Goal: Task Accomplishment & Management: Use online tool/utility

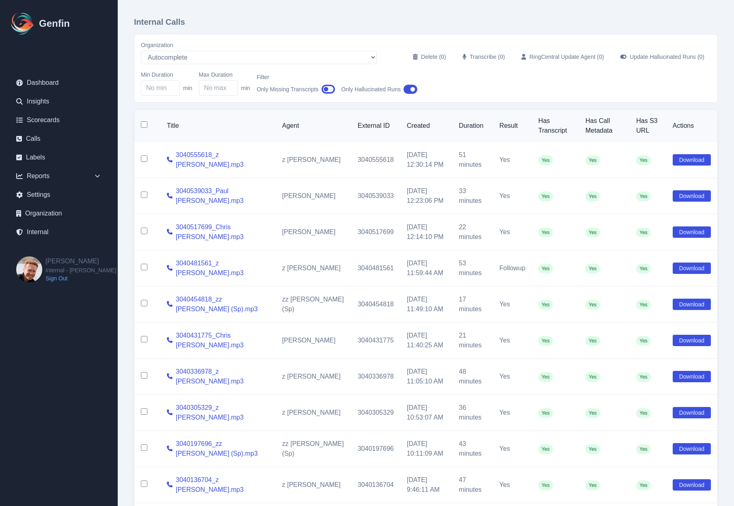
select select "5"
click at [478, 87] on div "Min Duration min Max Duration min Filter Only Missing Transcripts Only Hallucin…" at bounding box center [426, 83] width 570 height 25
click at [37, 232] on link "Internal" at bounding box center [59, 232] width 98 height 16
click at [145, 196] on input "checkbox" at bounding box center [144, 195] width 6 height 6
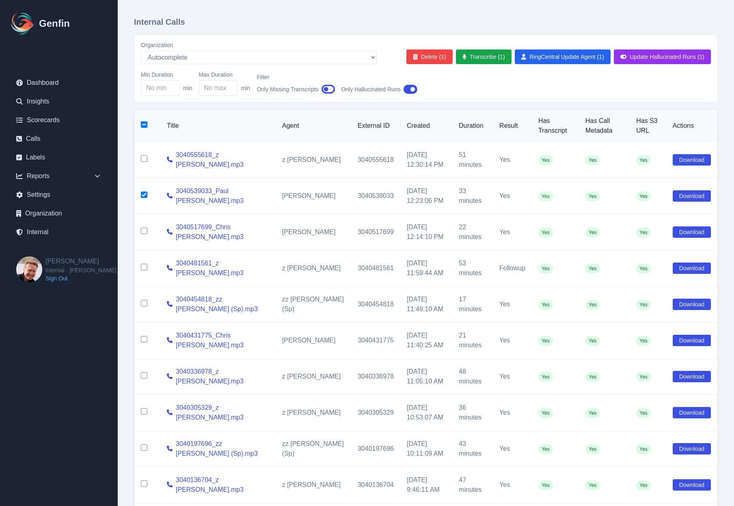
click at [145, 196] on input "checkbox" at bounding box center [144, 195] width 6 height 6
checkbox input "false"
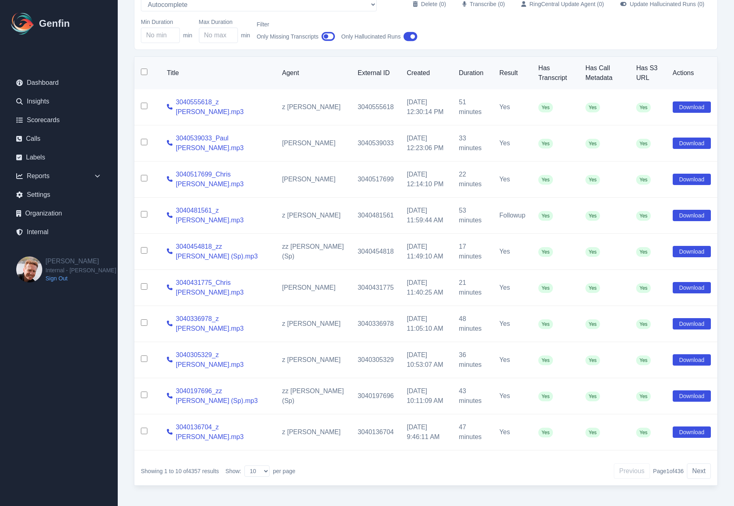
scroll to position [60, 0]
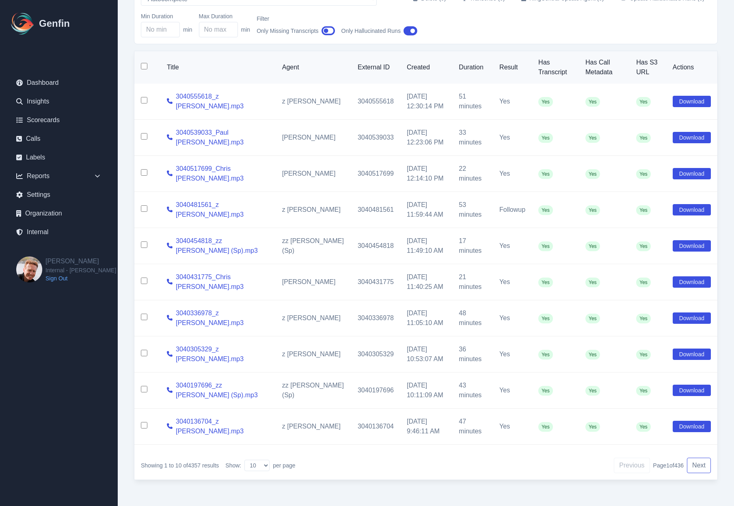
click at [700, 465] on button "Next" at bounding box center [699, 465] width 24 height 15
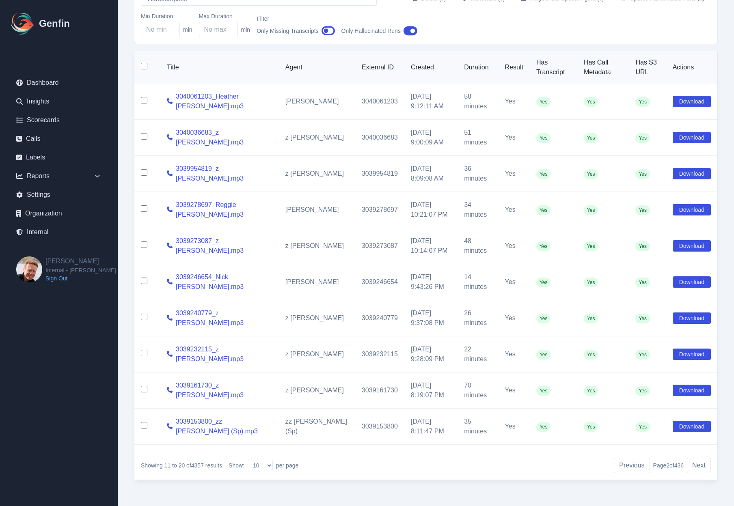
click at [144, 209] on input "checkbox" at bounding box center [144, 208] width 6 height 6
checkbox input "true"
click at [142, 317] on input "checkbox" at bounding box center [144, 317] width 6 height 6
checkbox input "true"
click at [145, 426] on input "checkbox" at bounding box center [144, 425] width 6 height 6
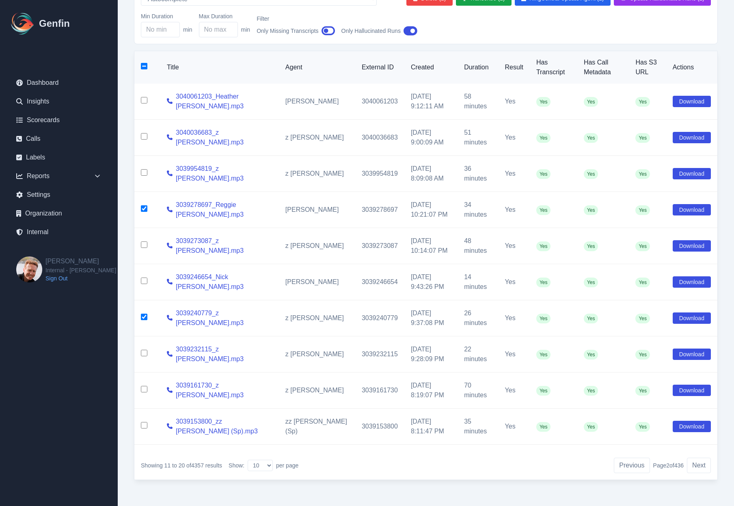
checkbox input "true"
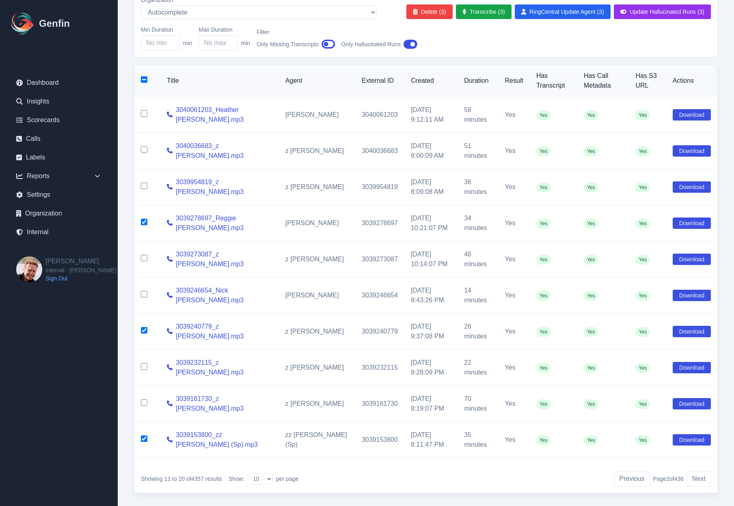
scroll to position [43, 0]
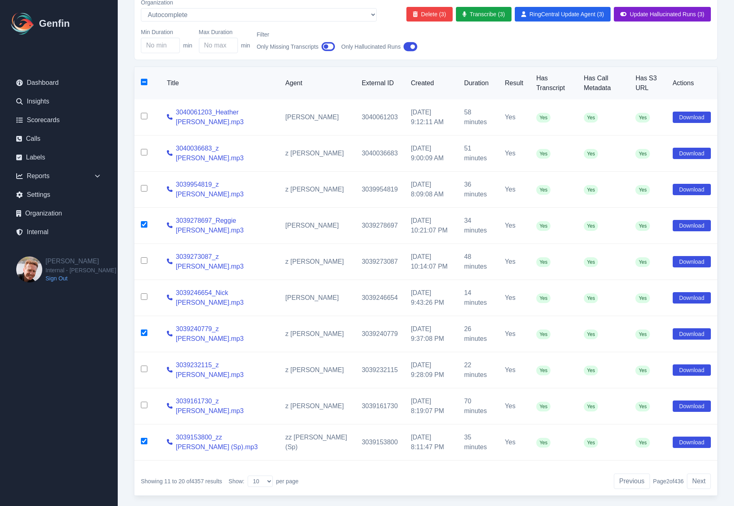
click at [648, 15] on button "Update Hallucinated Runs (3)" at bounding box center [662, 14] width 97 height 15
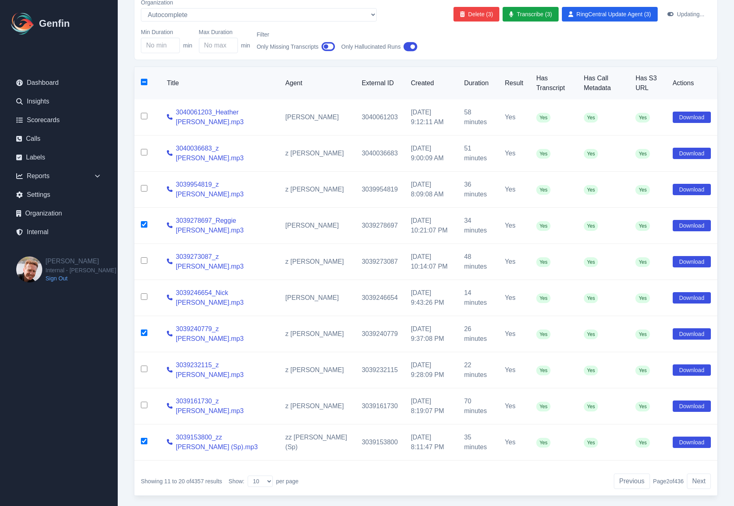
click at [441, 50] on div "Min Duration min Max Duration min Filter Only Missing Transcripts Only Hallucin…" at bounding box center [426, 40] width 570 height 25
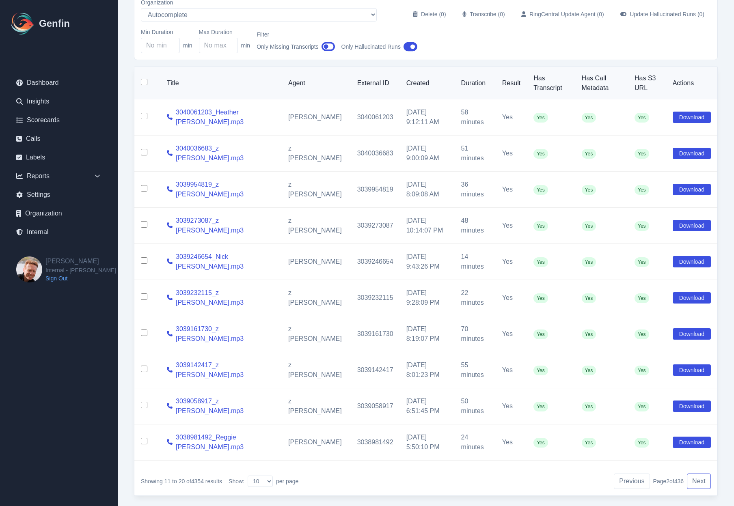
click at [698, 487] on button "Next" at bounding box center [699, 481] width 24 height 15
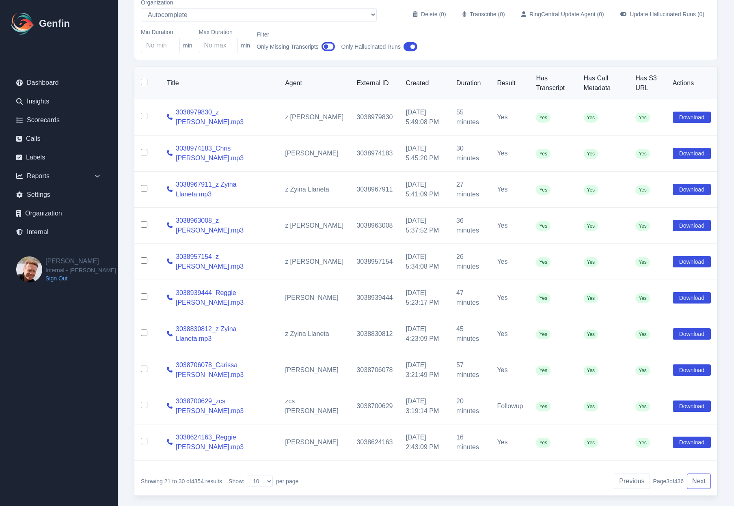
click at [698, 487] on button "Next" at bounding box center [699, 481] width 24 height 15
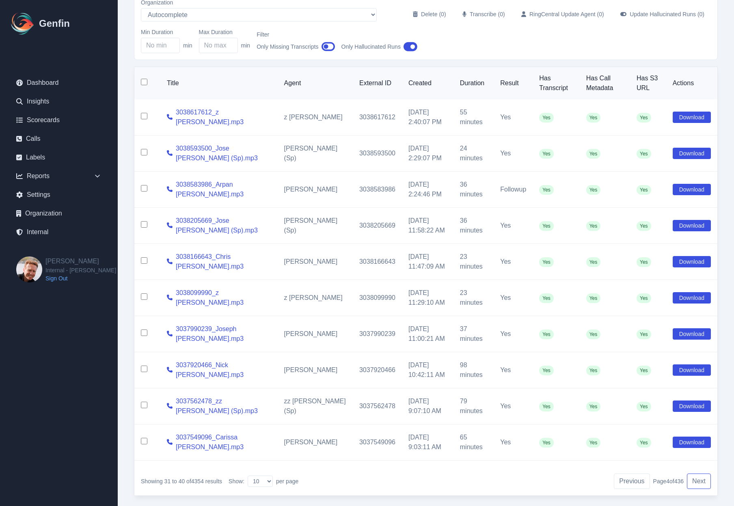
click at [698, 487] on button "Next" at bounding box center [699, 481] width 24 height 15
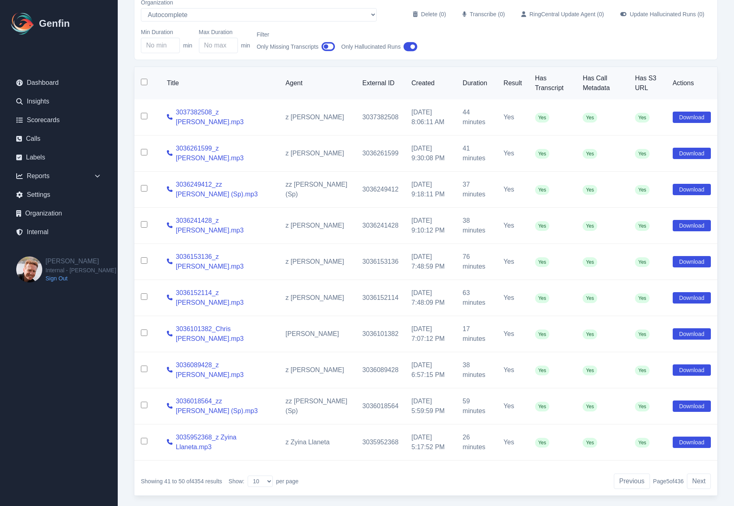
click at [143, 370] on input "checkbox" at bounding box center [144, 369] width 6 height 6
checkbox input "true"
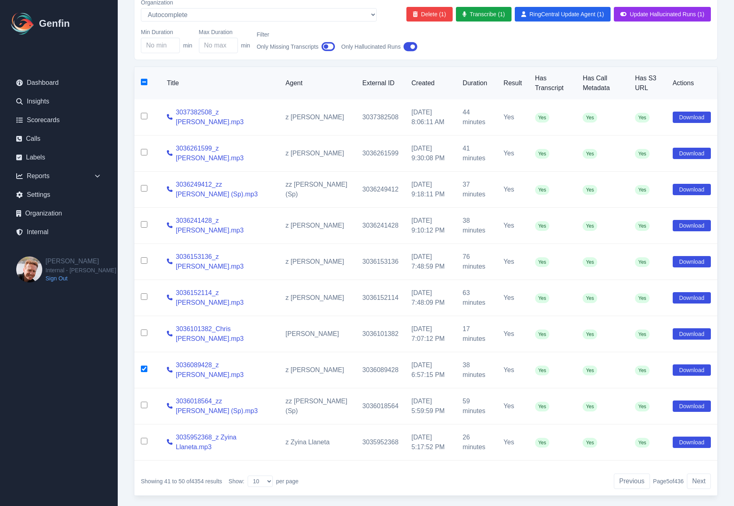
click at [139, 410] on td at bounding box center [147, 406] width 26 height 36
click at [143, 407] on input "checkbox" at bounding box center [144, 405] width 6 height 6
checkbox input "true"
click at [145, 442] on input "checkbox" at bounding box center [144, 441] width 6 height 6
checkbox input "true"
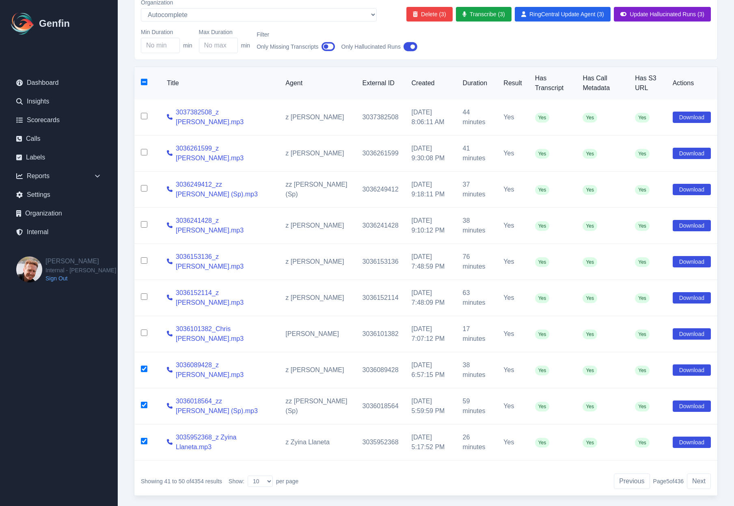
click at [679, 16] on button "Update Hallucinated Runs (3)" at bounding box center [662, 14] width 97 height 15
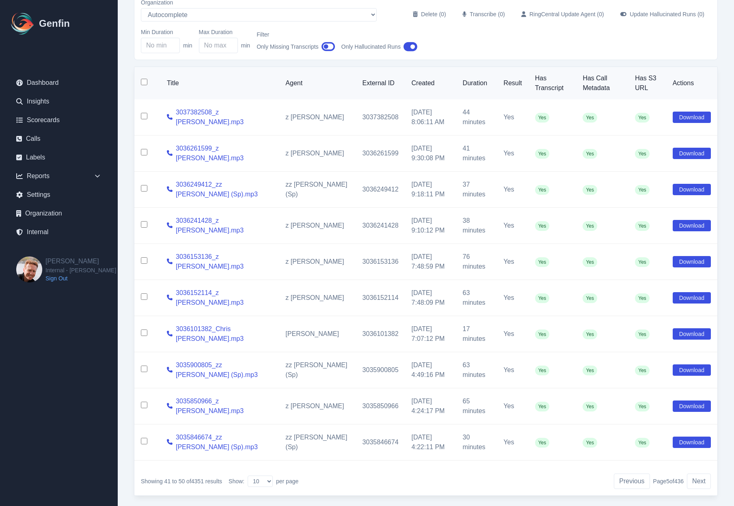
scroll to position [60, 0]
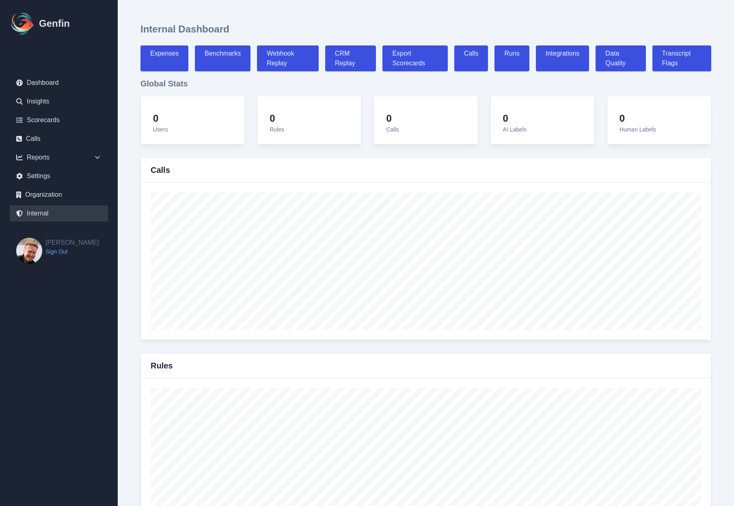
select select "paid"
select select "7"
select select "paid"
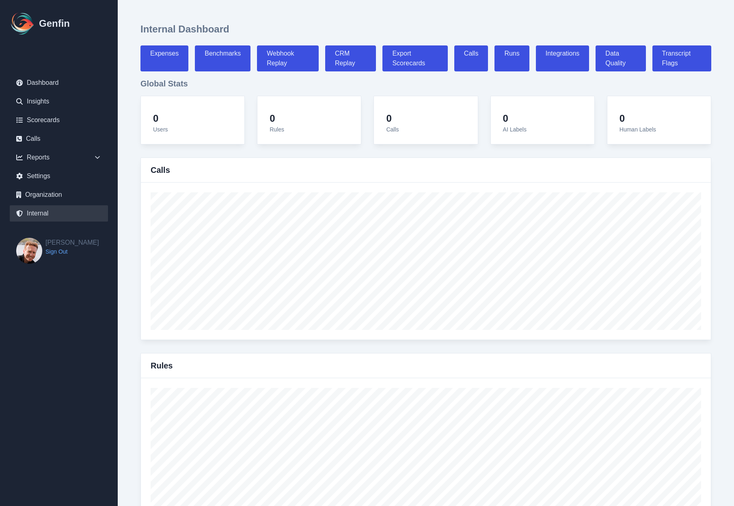
select select "7"
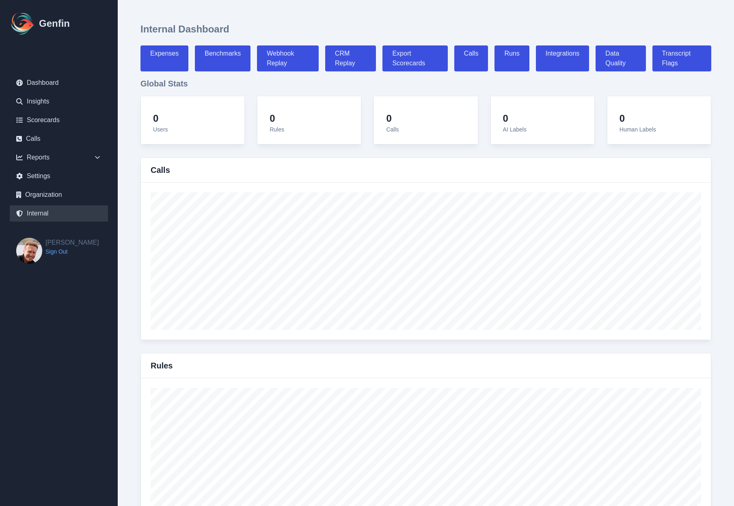
select select "7"
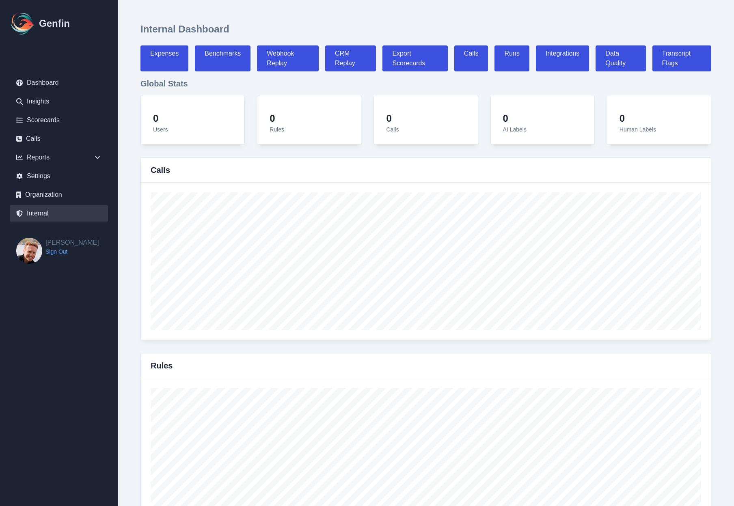
select select "7"
select select "paid"
select select "7"
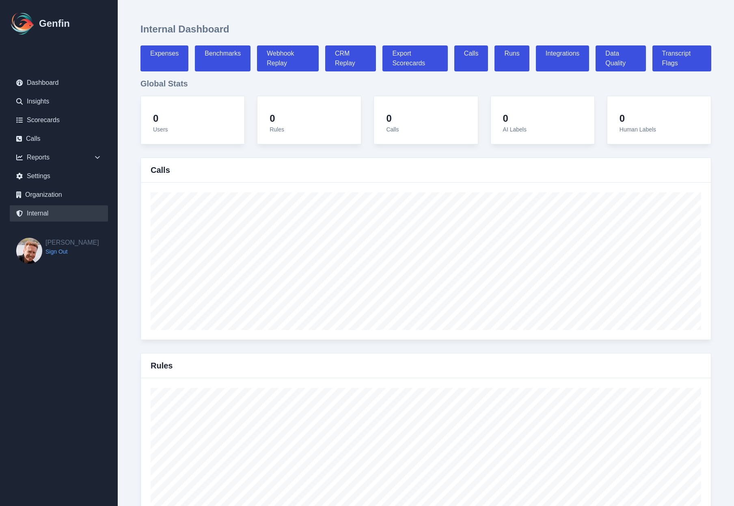
select select "7"
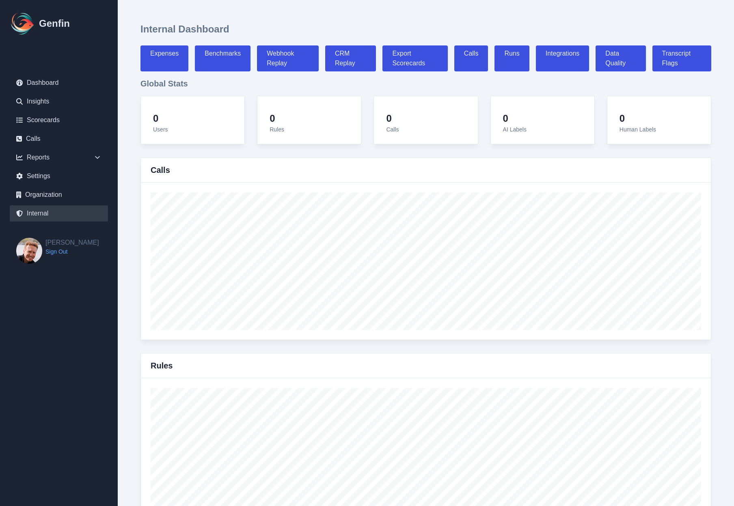
select select "7"
select select "paid"
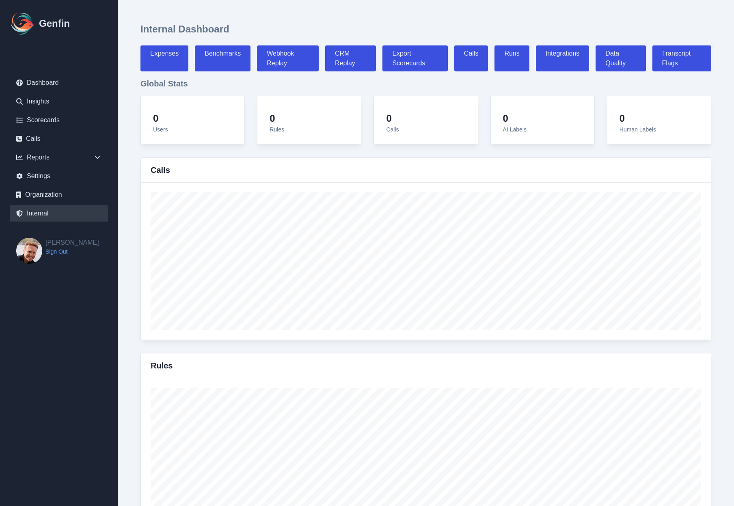
select select "7"
select select "paid"
select select "7"
select select "paid"
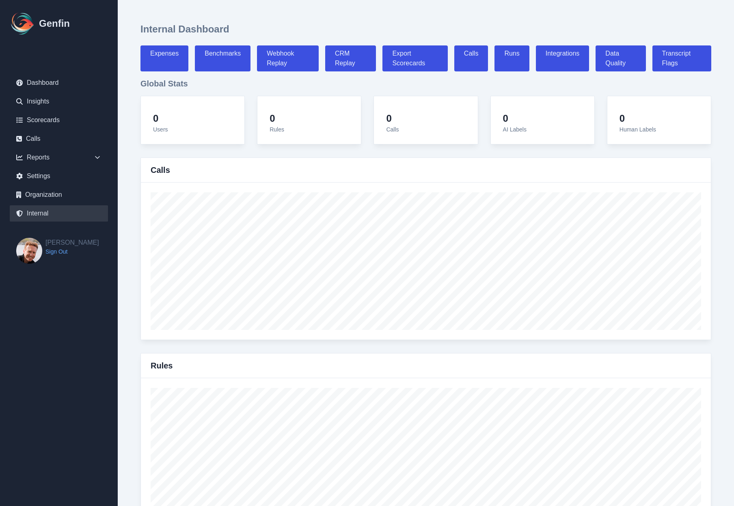
select select "7"
select select "paid"
select select "7"
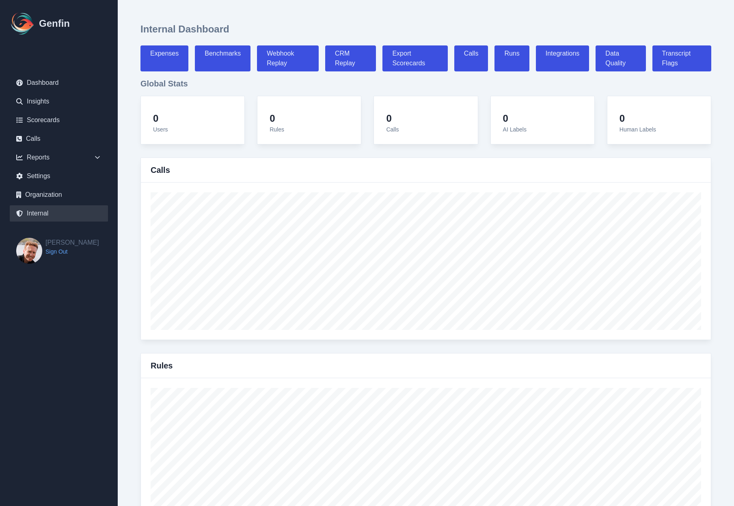
select select "7"
select select "paid"
select select "7"
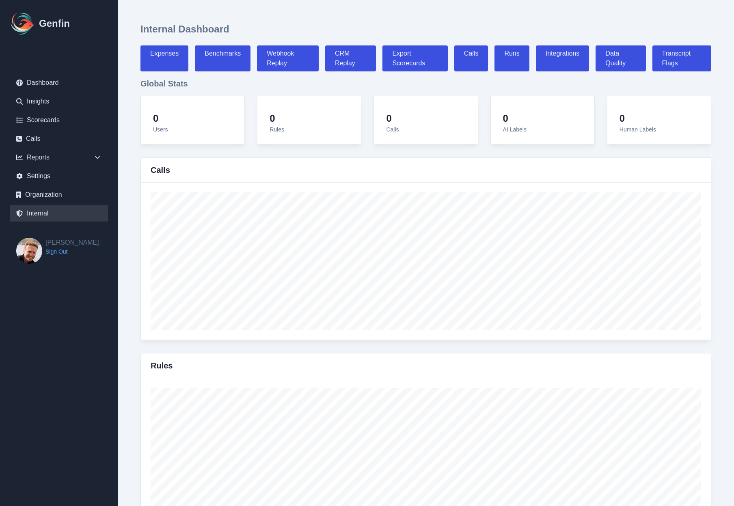
select select "paid"
select select "7"
select select "paid"
select select "7"
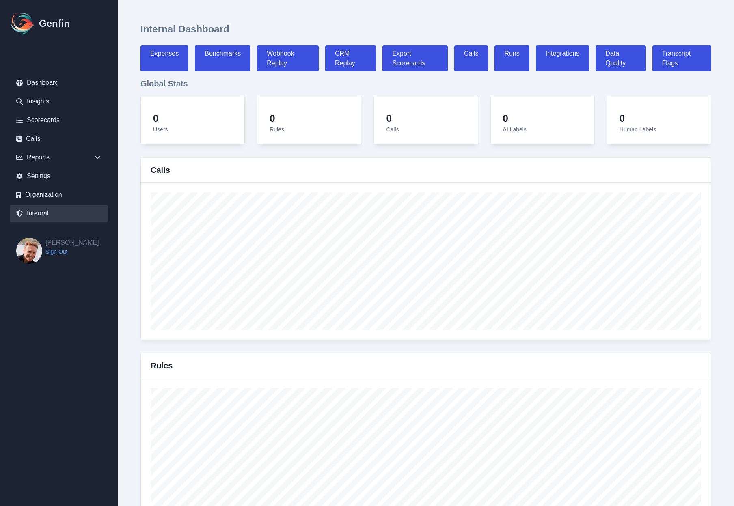
select select "paid"
select select "7"
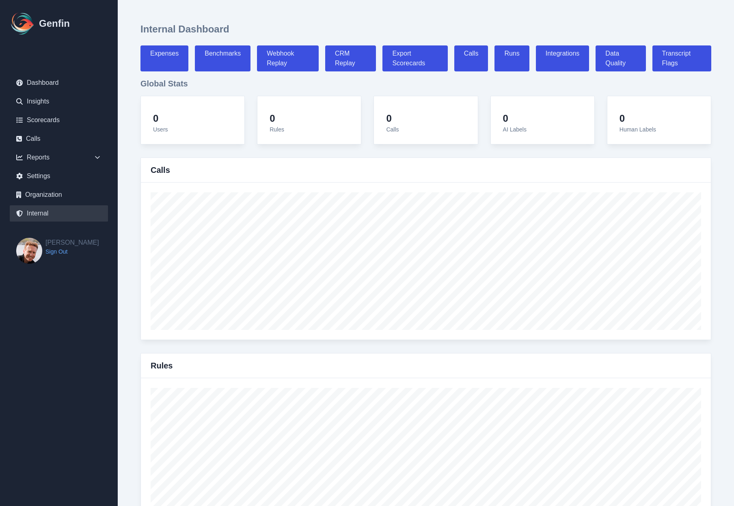
select select "7"
select select "paid"
select select "7"
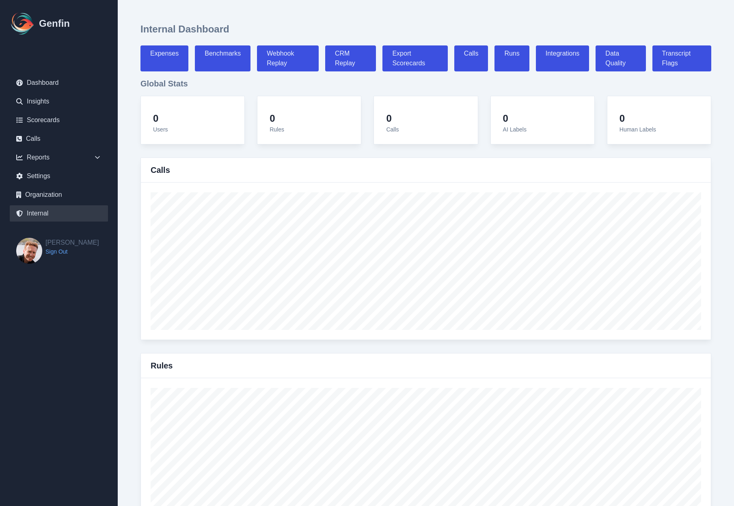
select select "7"
select select "paid"
select select "7"
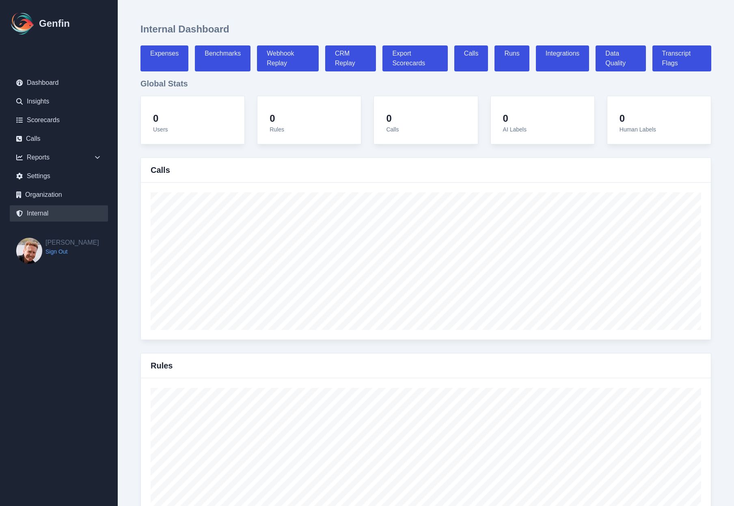
select select "7"
select select "paid"
select select "7"
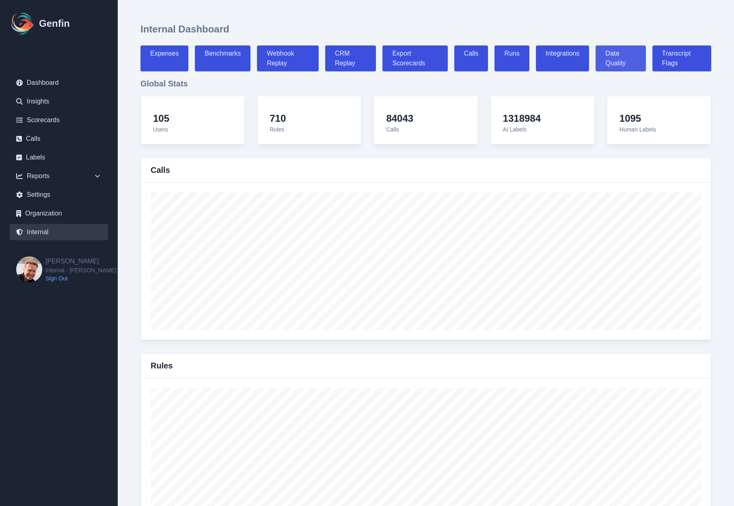
click at [613, 60] on link "Data Quality" at bounding box center [620, 58] width 50 height 26
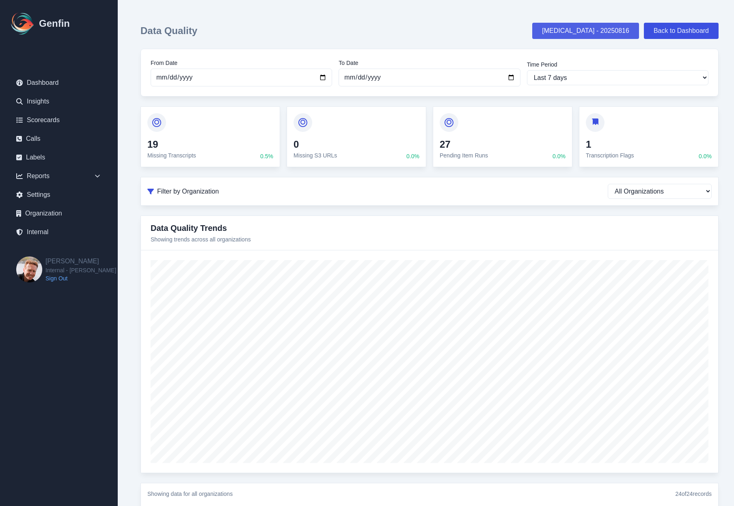
click at [576, 35] on link "Hallucination - 20250816" at bounding box center [585, 31] width 107 height 16
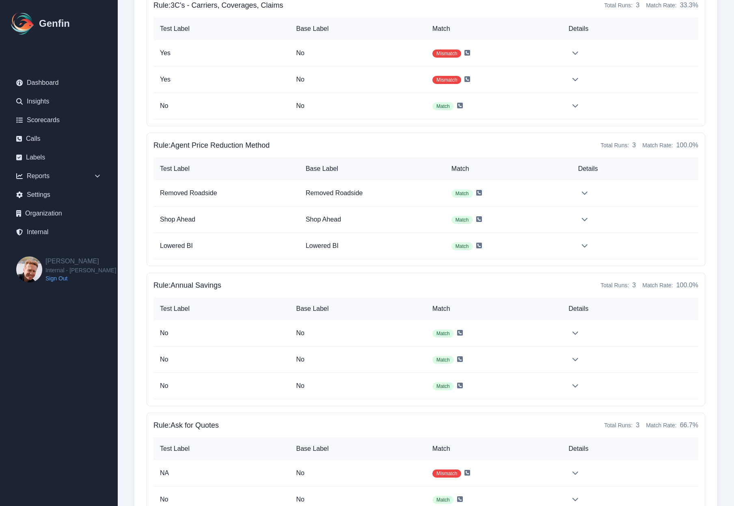
scroll to position [1171, 0]
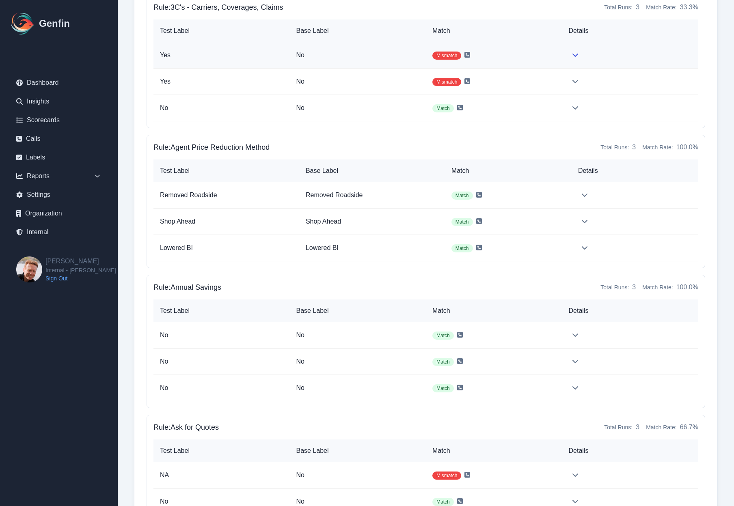
click at [585, 56] on td at bounding box center [630, 55] width 136 height 26
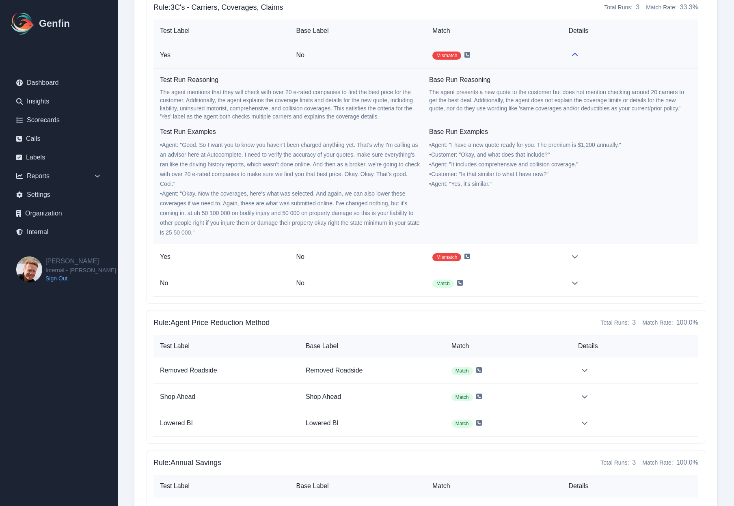
click at [585, 56] on td at bounding box center [630, 55] width 136 height 26
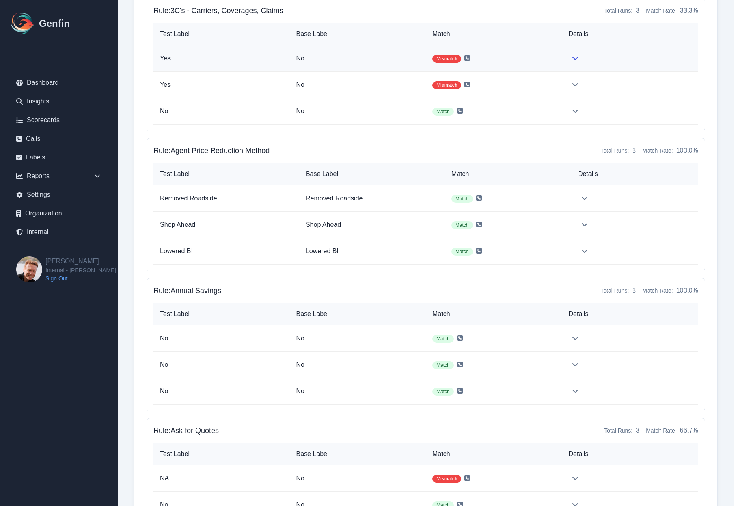
scroll to position [2605, 0]
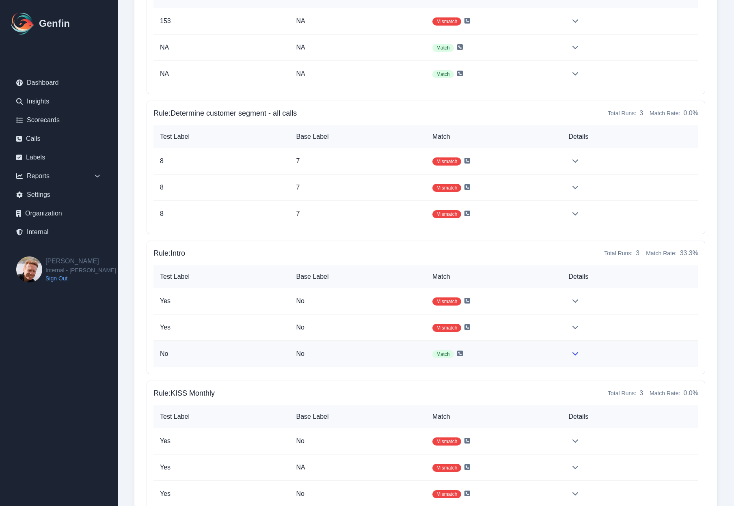
click at [580, 365] on td at bounding box center [630, 354] width 136 height 26
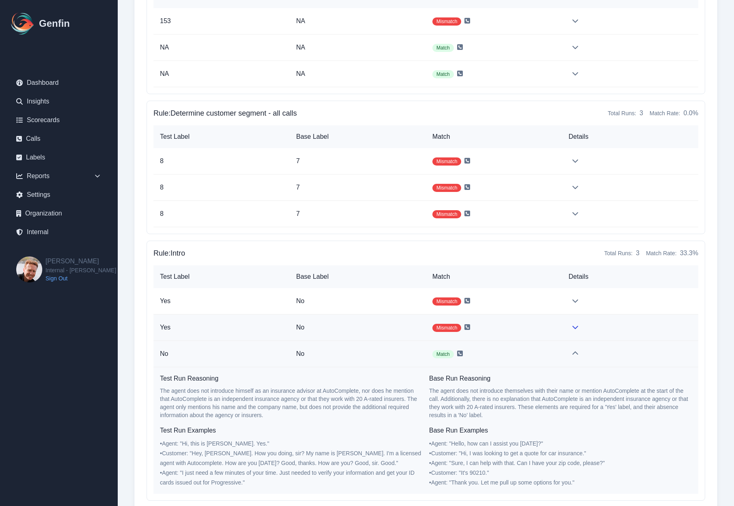
click at [588, 321] on td at bounding box center [630, 328] width 136 height 26
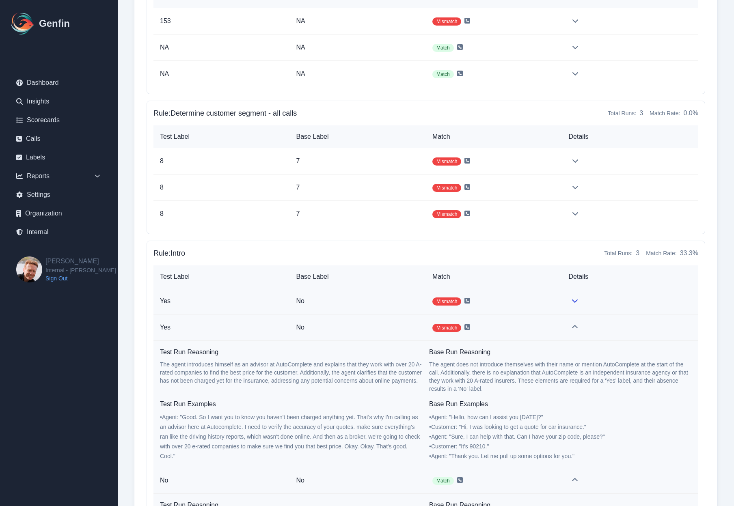
click at [590, 299] on td at bounding box center [630, 301] width 136 height 26
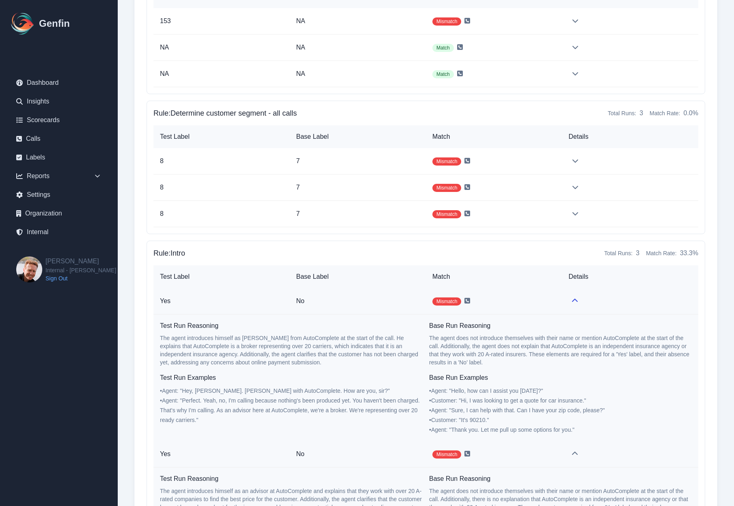
click at [590, 299] on td at bounding box center [630, 301] width 136 height 26
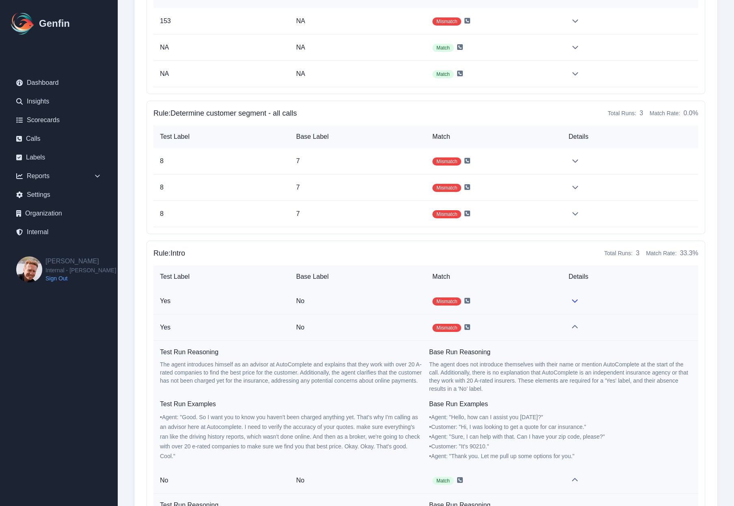
click at [590, 299] on td at bounding box center [630, 301] width 136 height 26
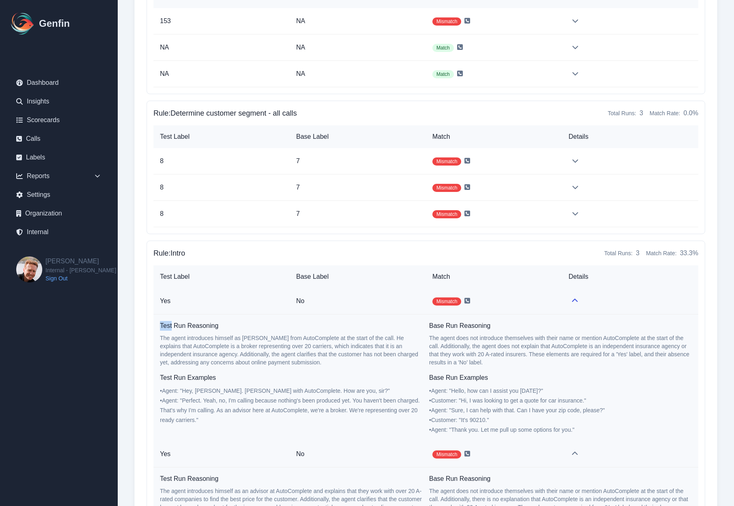
click at [590, 299] on td at bounding box center [630, 301] width 136 height 26
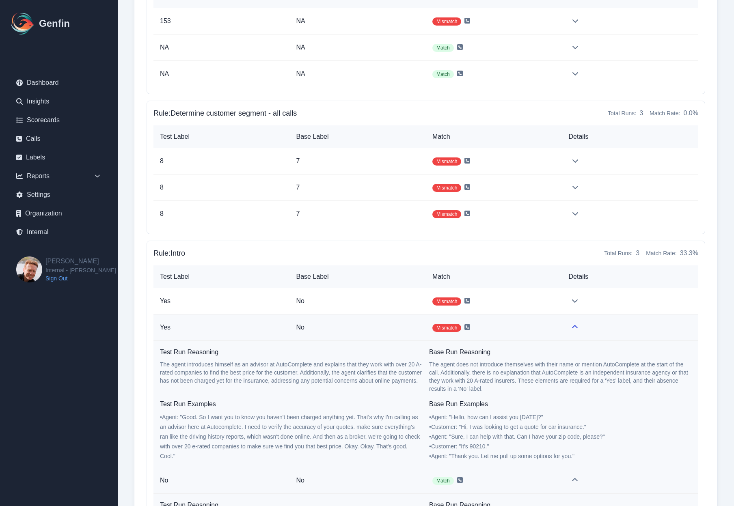
click at [593, 326] on td at bounding box center [630, 328] width 136 height 26
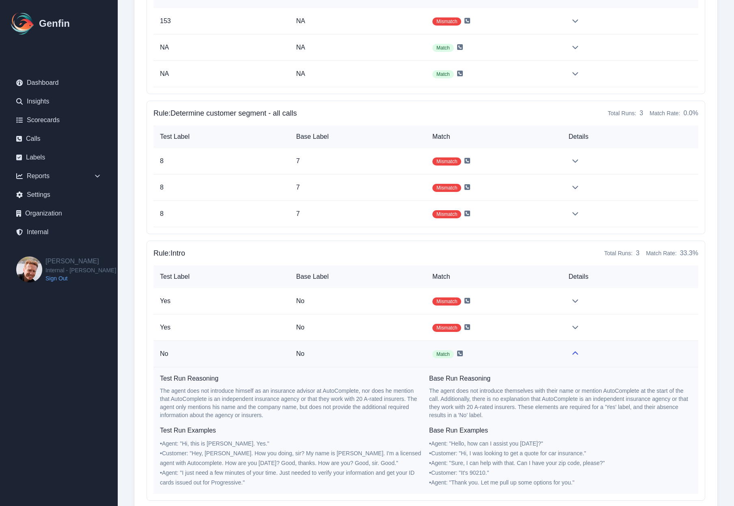
click at [592, 347] on td at bounding box center [630, 354] width 136 height 26
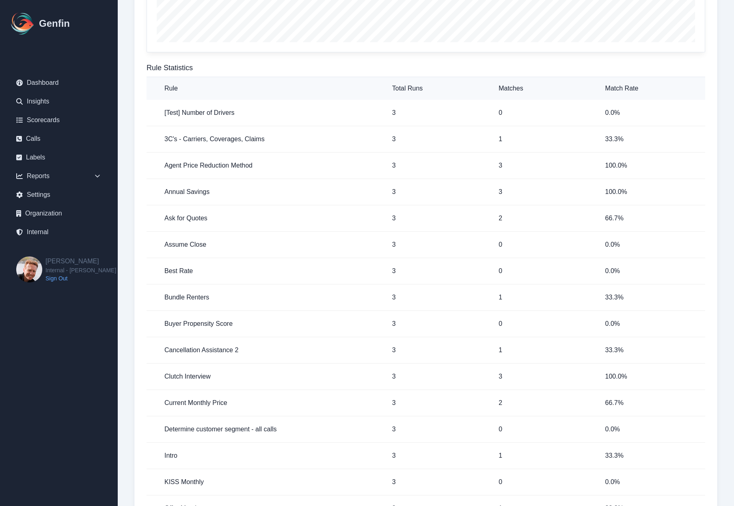
scroll to position [0, 0]
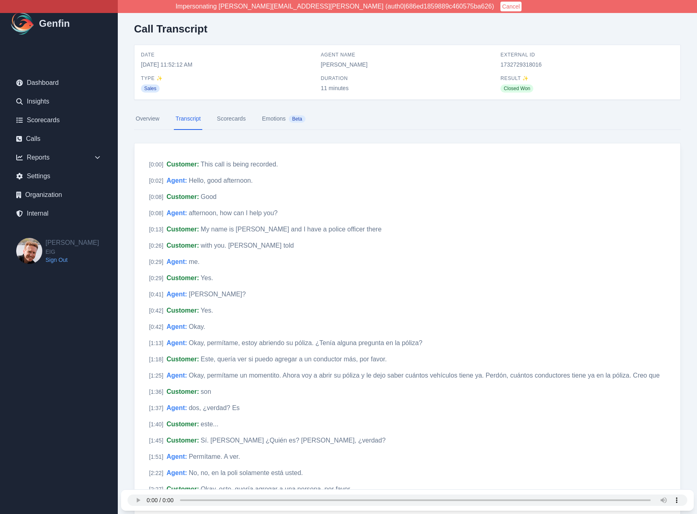
click at [456, 127] on nav "Overview Transcript Scorecards Emotions Beta" at bounding box center [407, 119] width 546 height 22
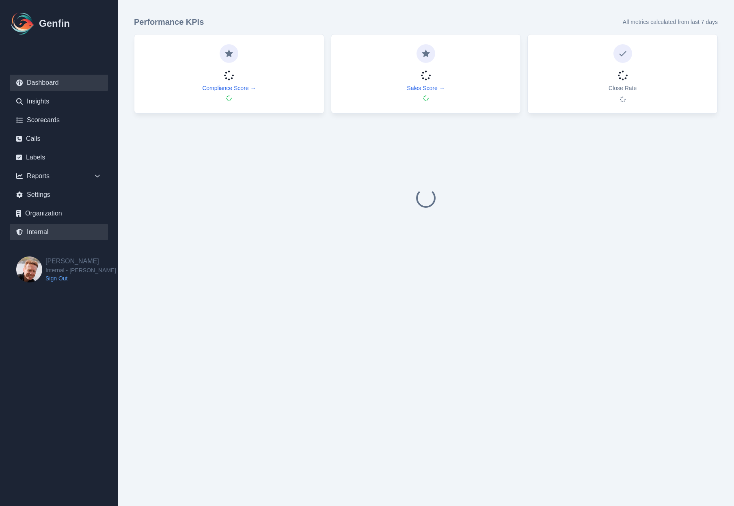
click at [54, 235] on link "Internal" at bounding box center [59, 232] width 98 height 16
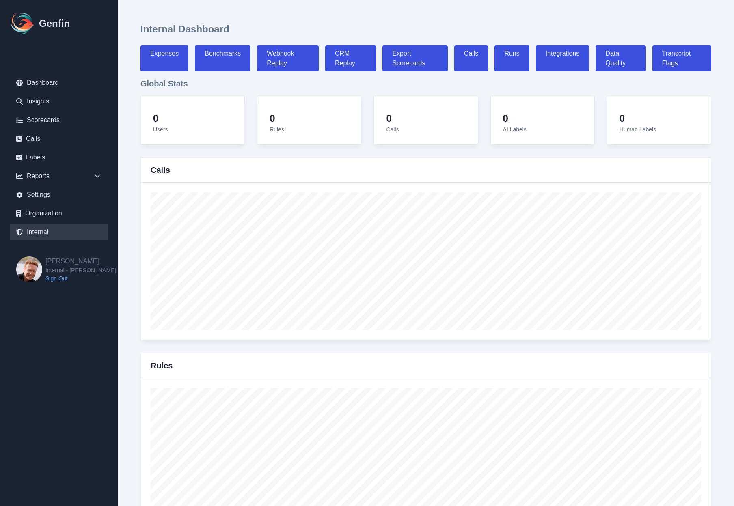
select select "paid"
select select "7"
select select "paid"
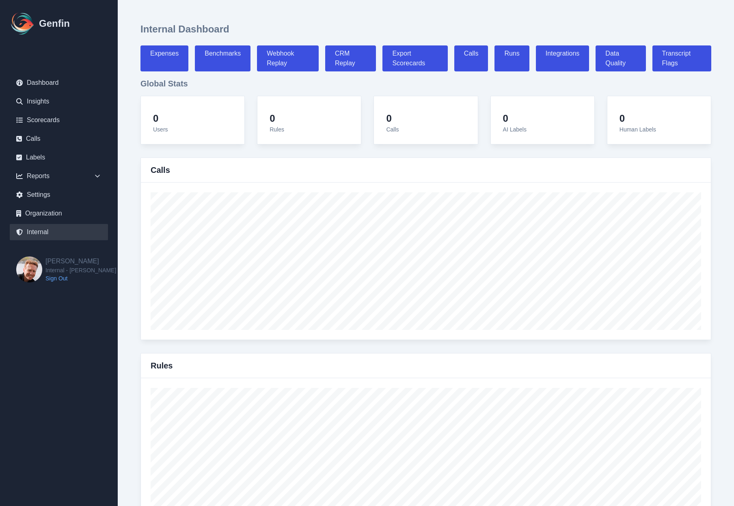
select select "7"
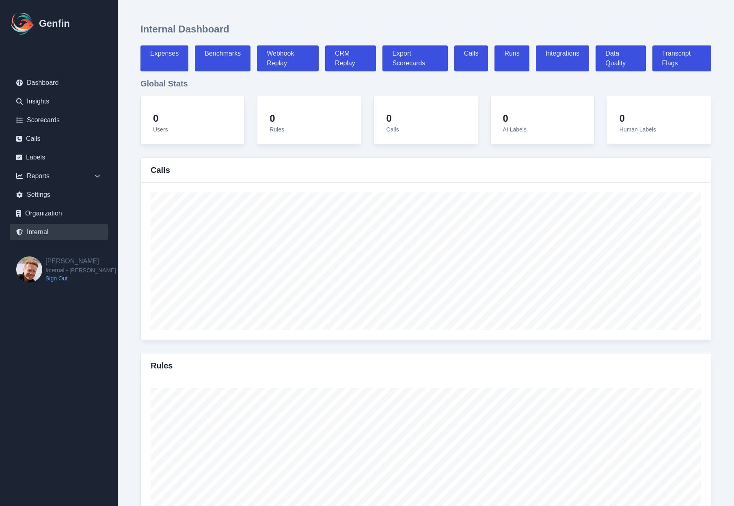
select select "7"
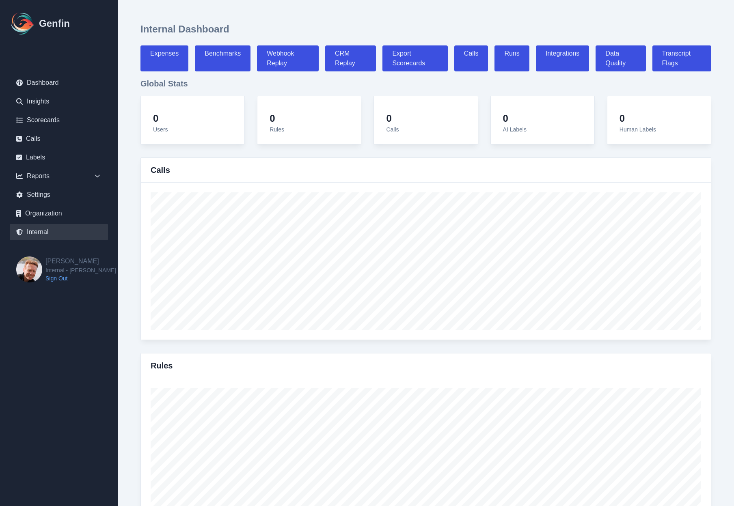
select select "7"
select select "paid"
select select "7"
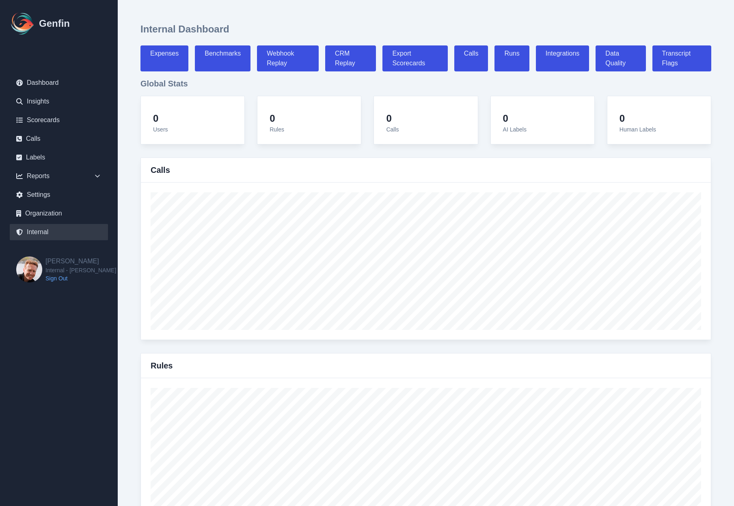
select select "7"
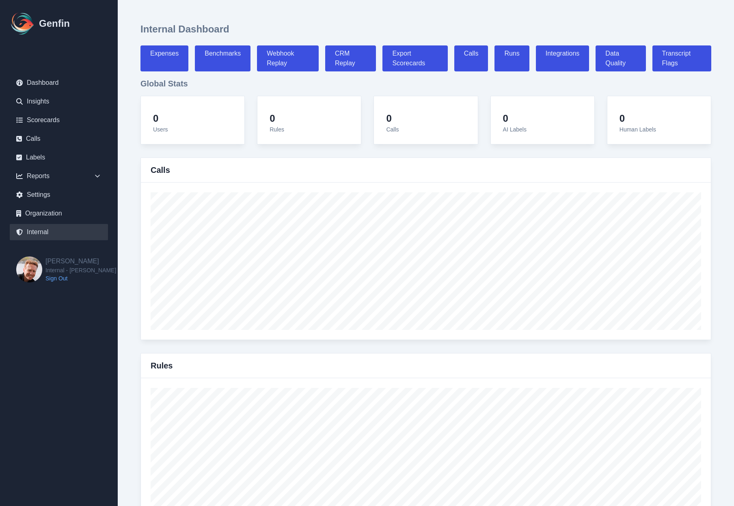
select select "7"
select select "paid"
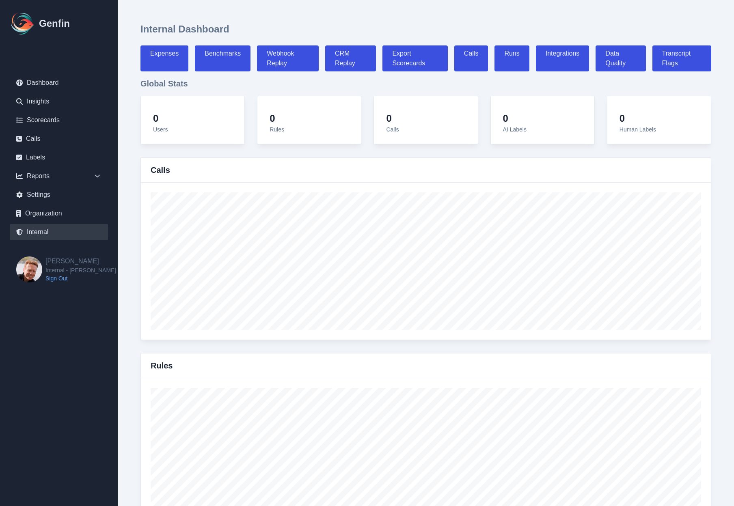
select select "7"
select select "paid"
select select "7"
select select "paid"
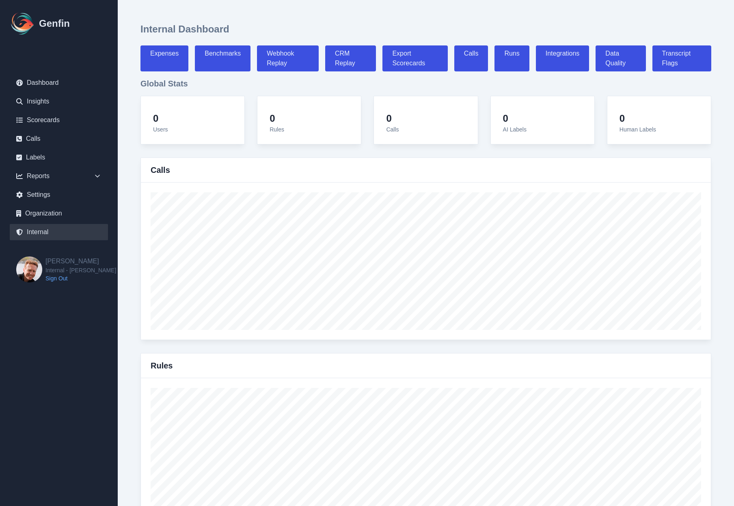
select select "7"
select select "paid"
select select "7"
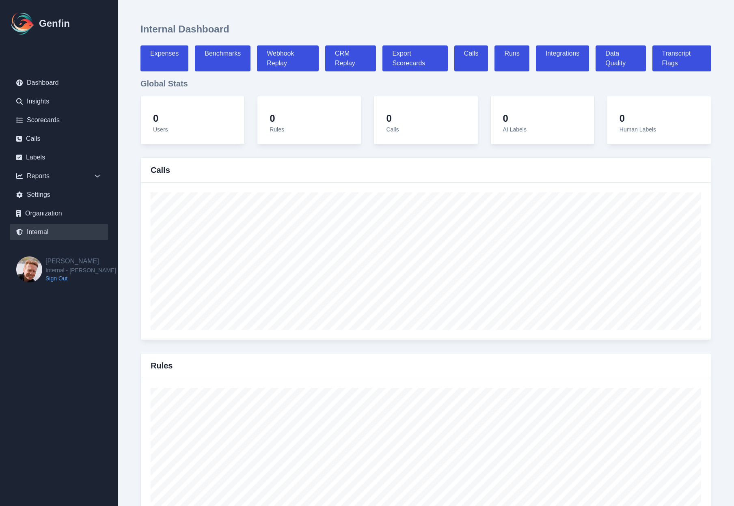
select select "7"
select select "paid"
select select "7"
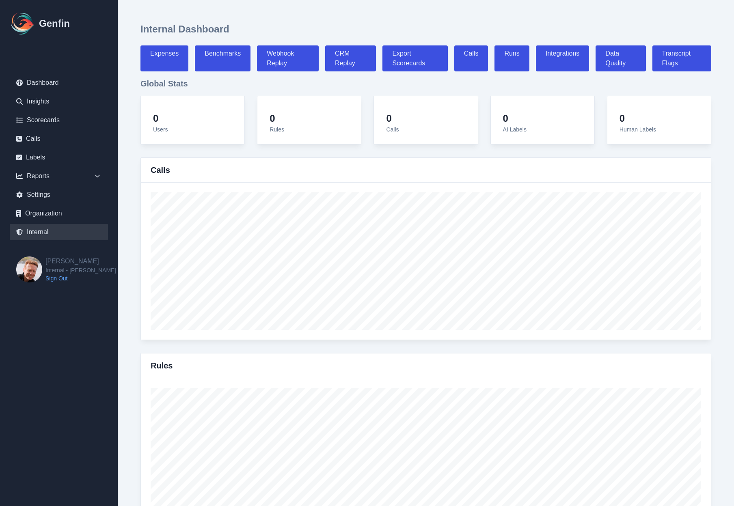
select select "paid"
select select "7"
select select "paid"
select select "7"
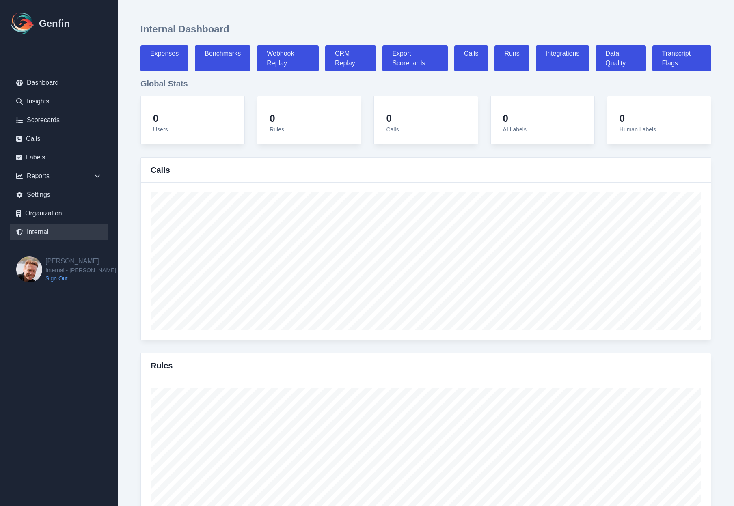
select select "paid"
select select "7"
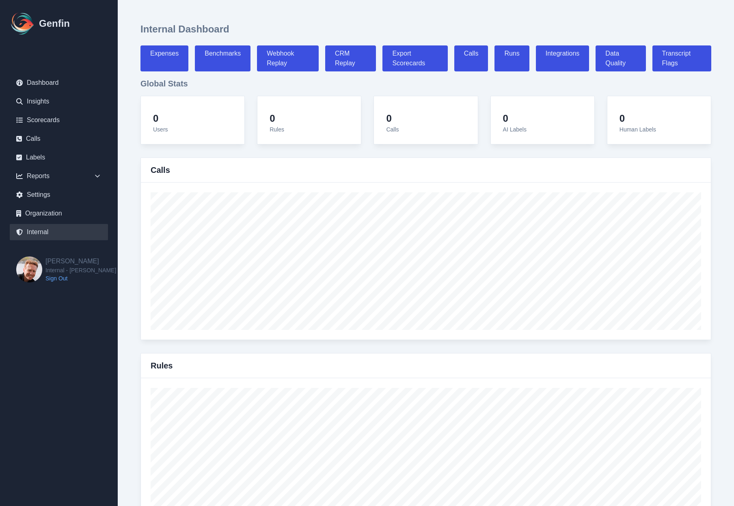
select select "7"
select select "paid"
select select "7"
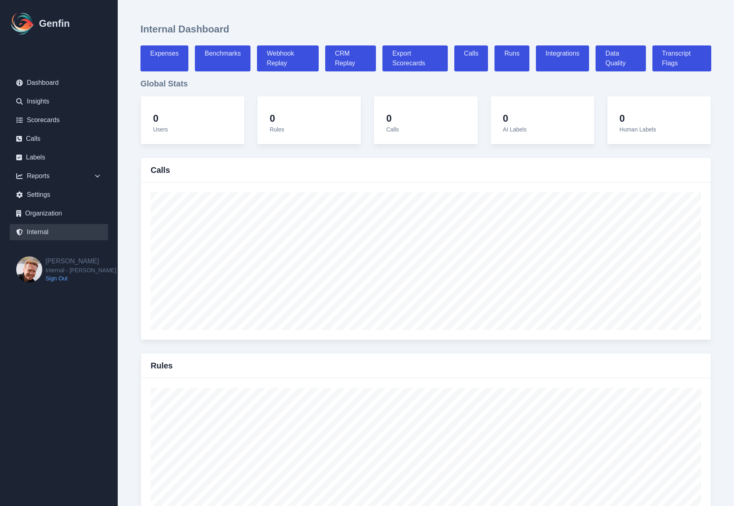
select select "7"
select select "paid"
select select "7"
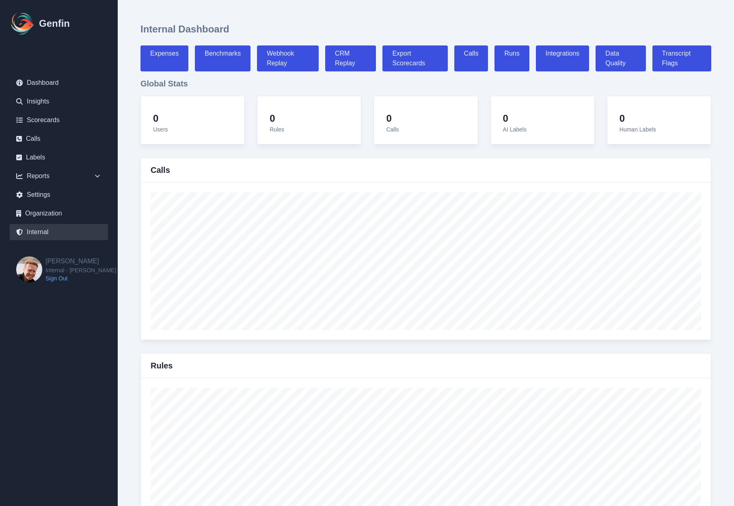
select select "7"
select select "paid"
select select "7"
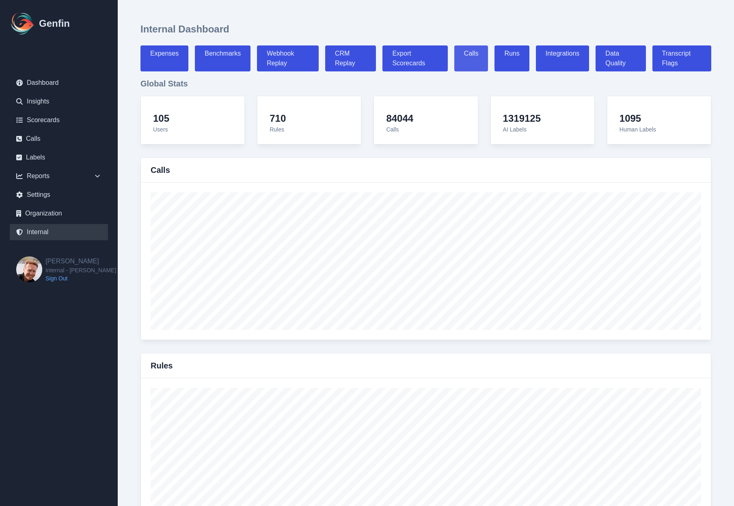
click at [471, 55] on link "Calls" at bounding box center [471, 58] width 34 height 26
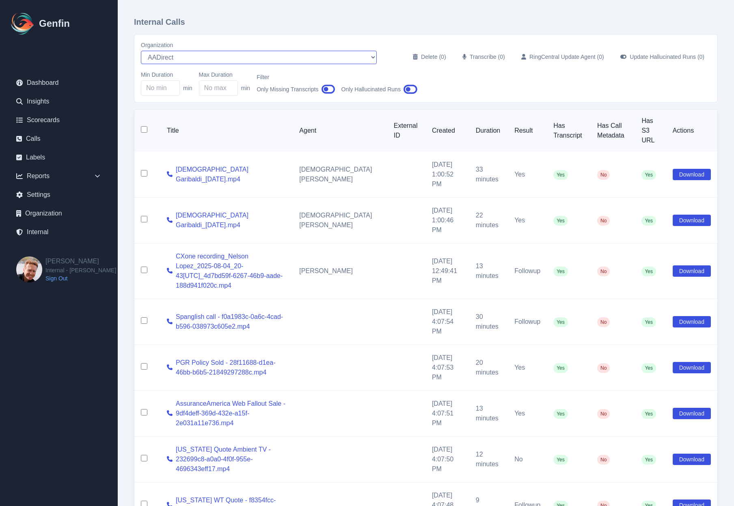
click at [197, 55] on select "AADirect Aainsco.com Aainsco.com alec+america@system2.fitness alec+emily@system…" at bounding box center [259, 57] width 236 height 13
click at [141, 51] on select "AADirect Aainsco.com Aainsco.com alec+america@system2.fitness alec+emily@system…" at bounding box center [259, 57] width 236 height 13
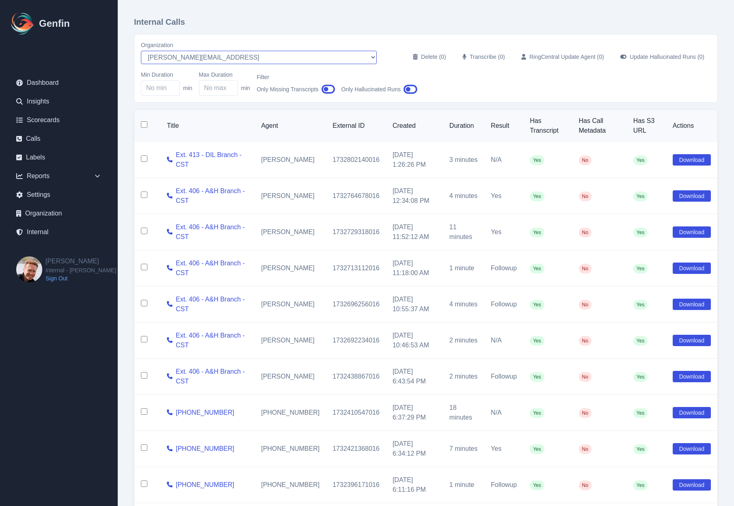
select select "10"
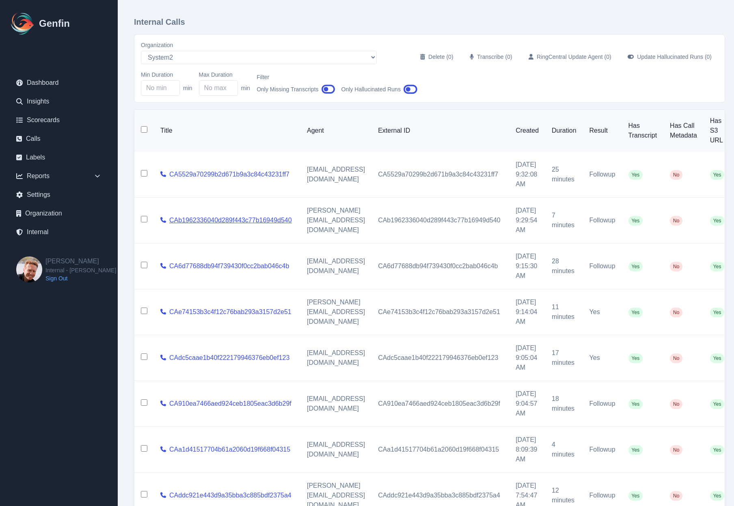
click at [271, 219] on link "CAb1962336040d289f443c77b16949d540" at bounding box center [230, 221] width 123 height 10
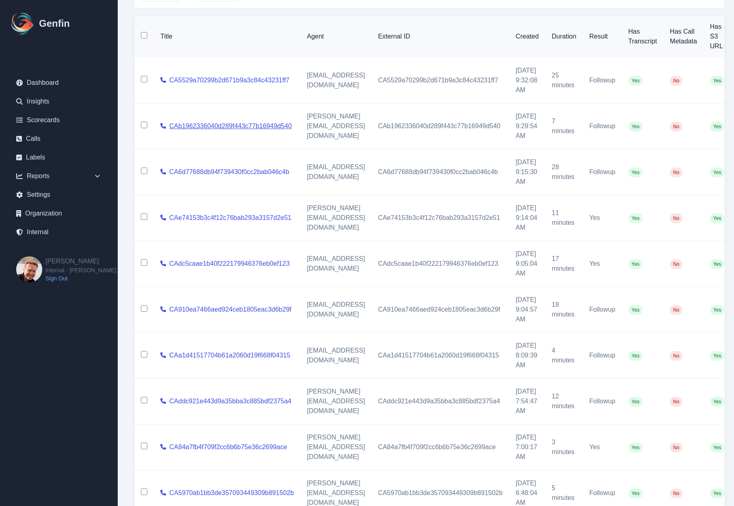
scroll to position [167, 0]
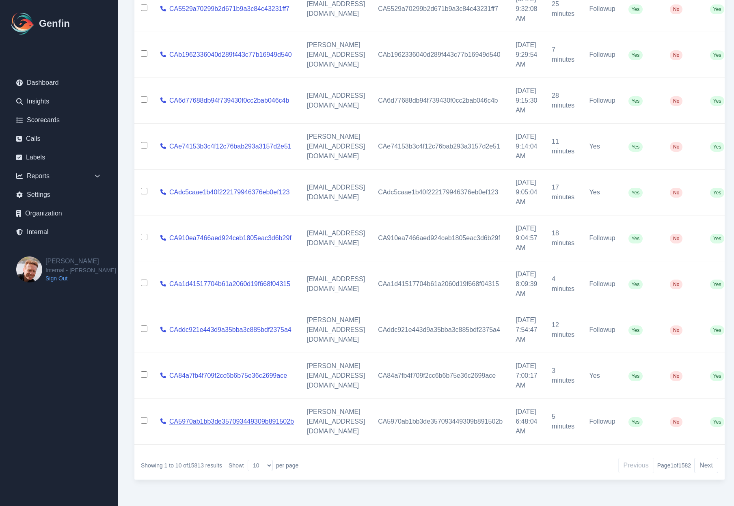
click at [260, 417] on link "CA5970ab1bb3de357093449309b891502b" at bounding box center [231, 422] width 125 height 10
click at [163, 328] on icon at bounding box center [163, 330] width 6 height 6
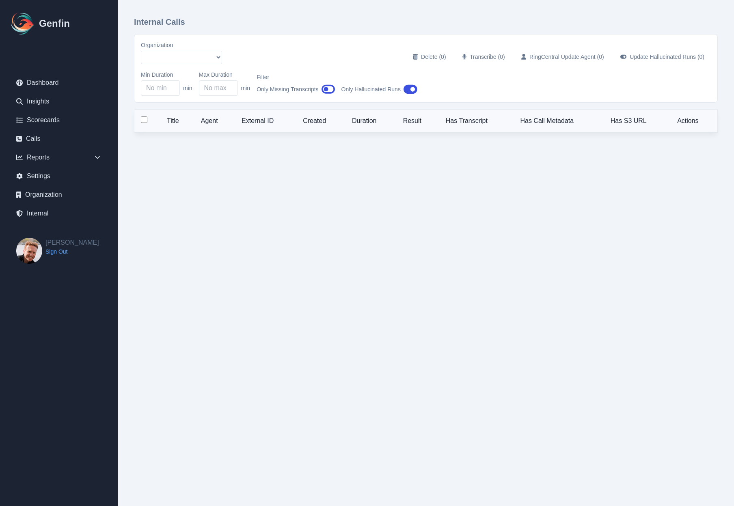
select select "5"
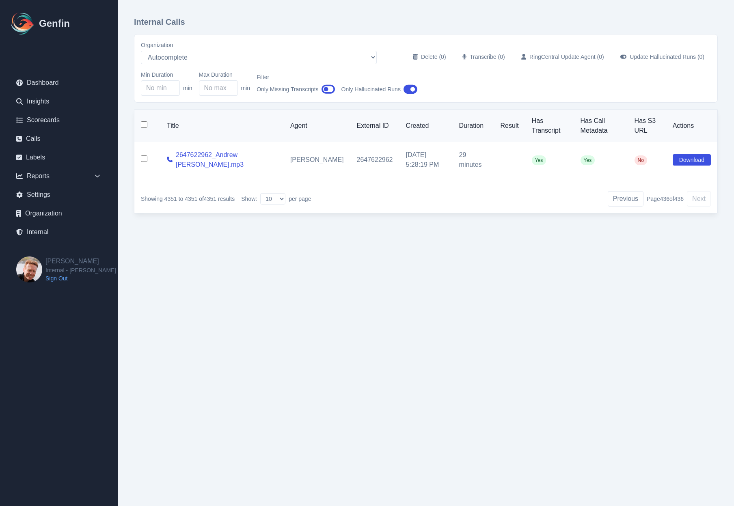
click at [144, 162] on input "checkbox" at bounding box center [144, 158] width 6 height 6
checkbox input "true"
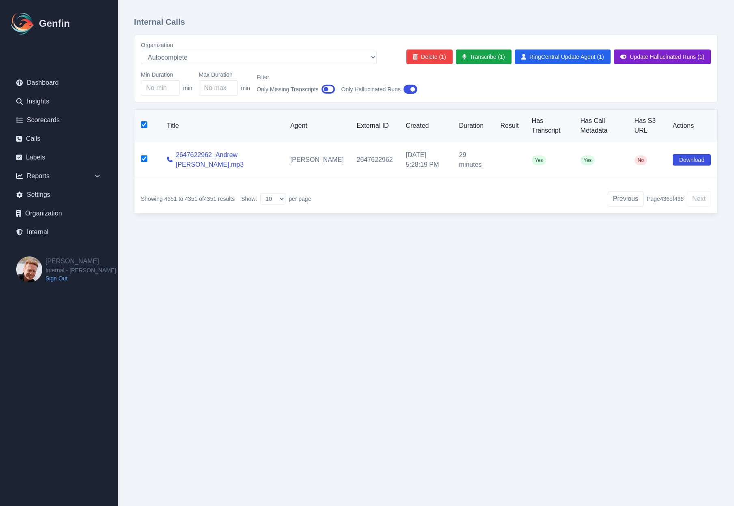
click at [644, 63] on button "Update Hallucinated Runs (1)" at bounding box center [662, 57] width 97 height 15
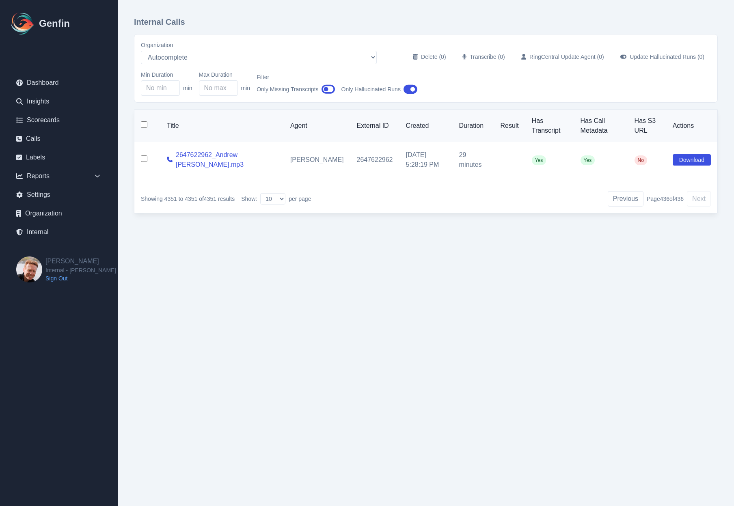
checkbox input "false"
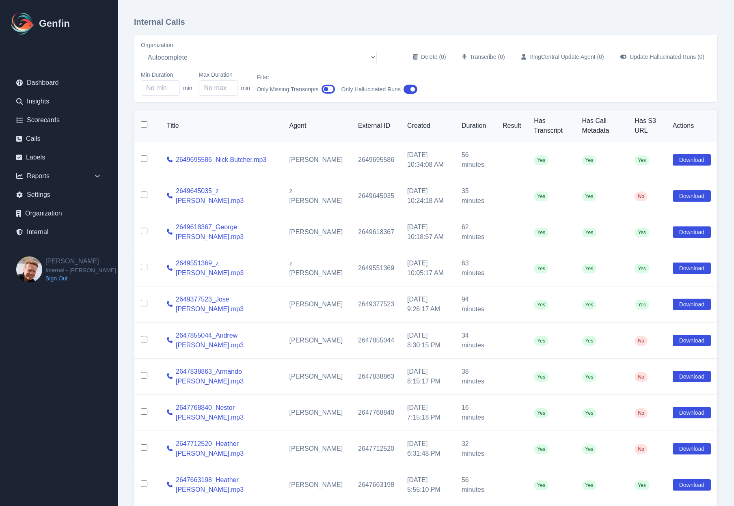
scroll to position [60, 0]
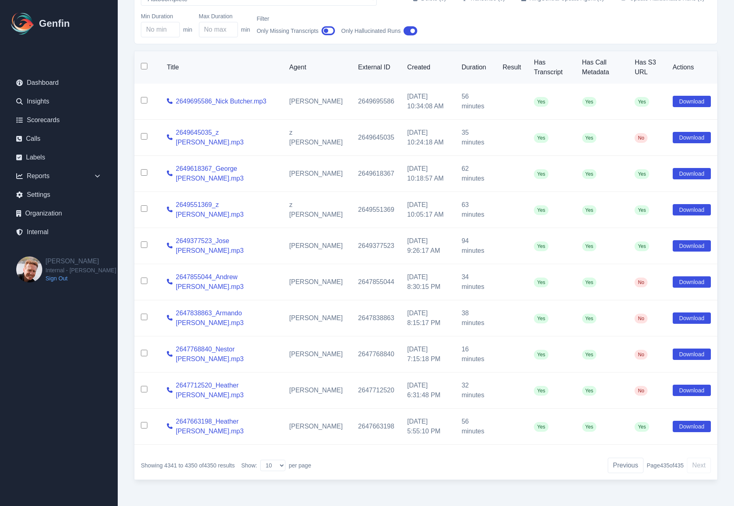
click at [143, 351] on input "checkbox" at bounding box center [144, 353] width 6 height 6
checkbox input "true"
click at [142, 317] on input "checkbox" at bounding box center [144, 317] width 6 height 6
checkbox input "true"
click at [146, 279] on input "checkbox" at bounding box center [144, 281] width 6 height 6
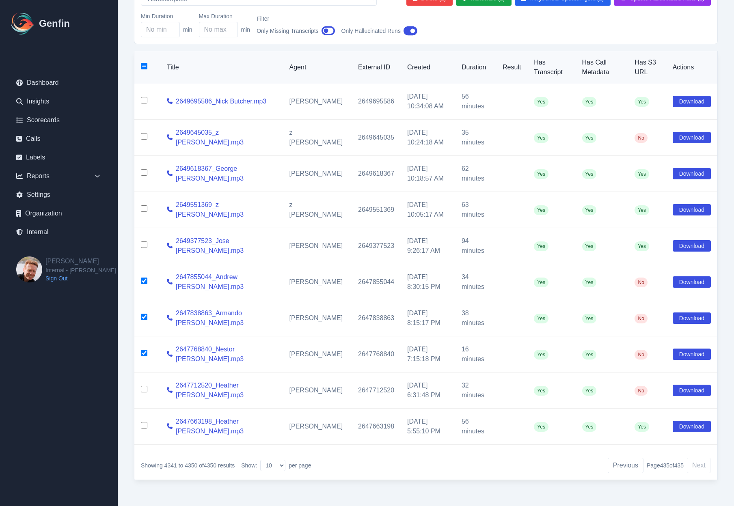
checkbox input "true"
click at [142, 242] on input "checkbox" at bounding box center [144, 245] width 6 height 6
checkbox input "true"
click at [144, 206] on input "checkbox" at bounding box center [144, 208] width 6 height 6
checkbox input "true"
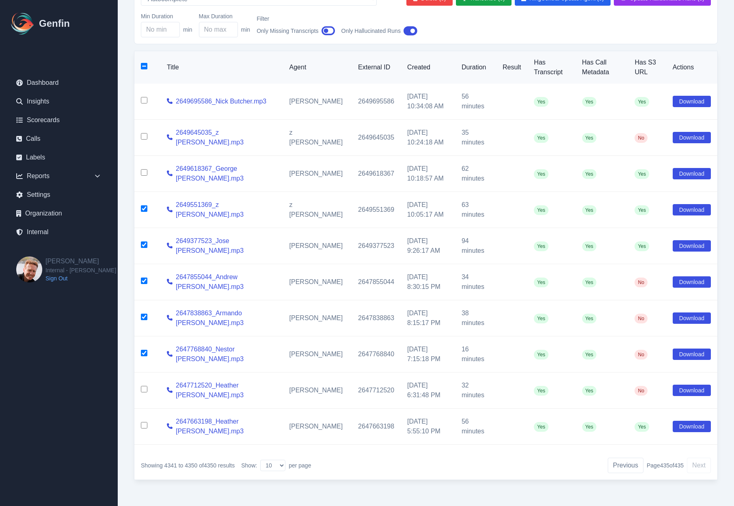
click at [144, 101] on input "checkbox" at bounding box center [144, 100] width 6 height 6
click at [145, 101] on input "checkbox" at bounding box center [144, 100] width 6 height 6
checkbox input "false"
click at [143, 67] on input "checkbox" at bounding box center [144, 66] width 6 height 6
checkbox input "true"
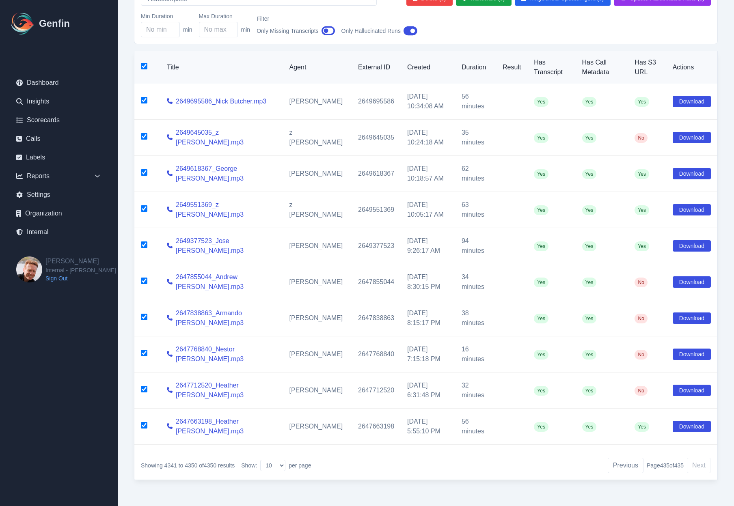
checkbox input "true"
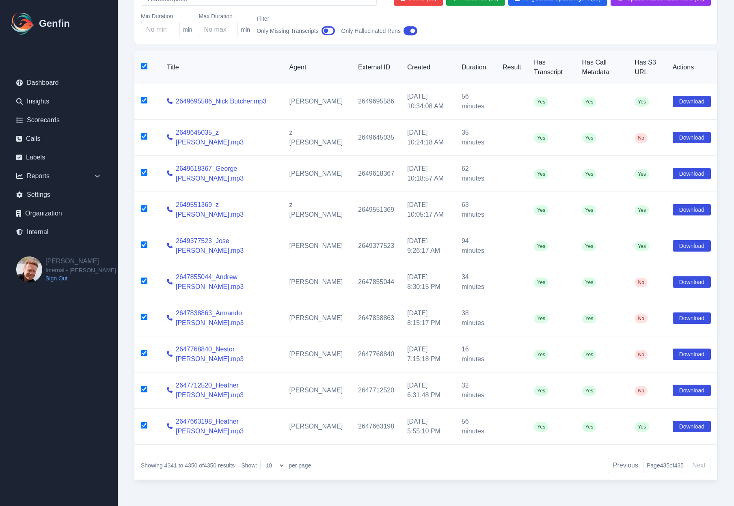
scroll to position [0, 0]
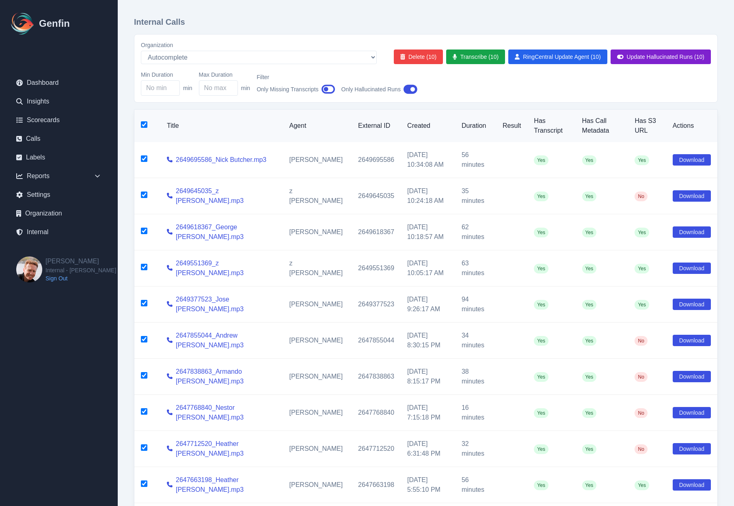
click at [659, 51] on button "Update Hallucinated Runs (10)" at bounding box center [661, 57] width 100 height 15
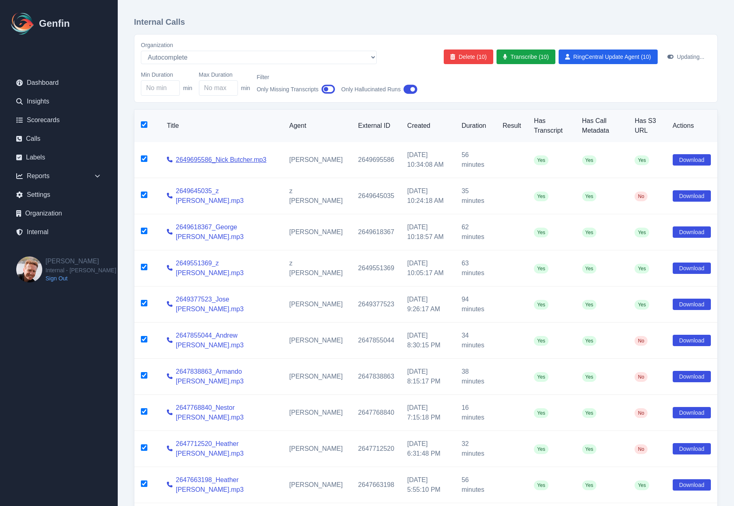
click at [209, 163] on link "2649695586_Nick Butcher.mp3" at bounding box center [221, 160] width 91 height 10
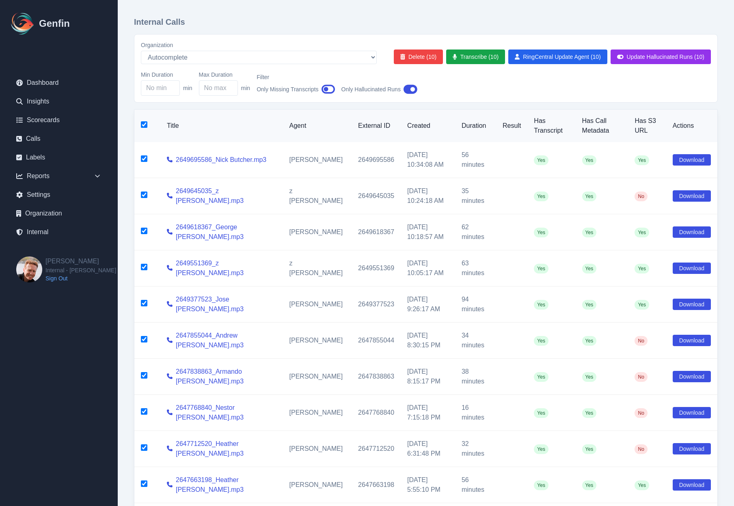
scroll to position [60, 0]
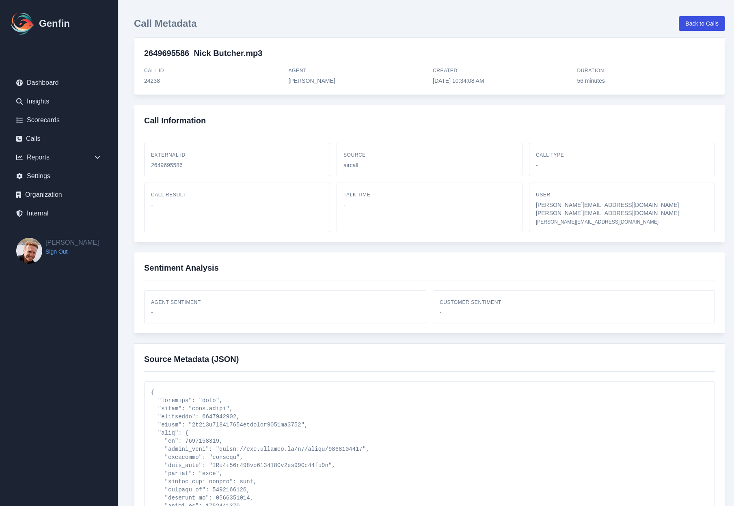
click at [160, 165] on div "2649695586" at bounding box center [237, 165] width 172 height 8
copy div "2649695586"
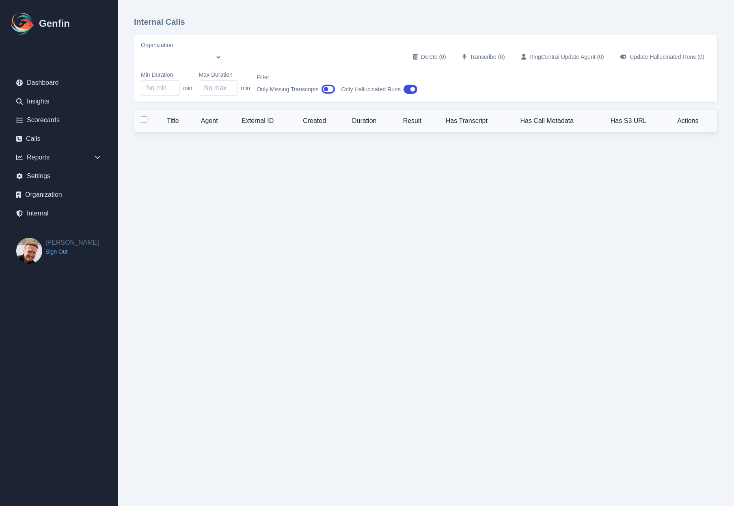
select select "5"
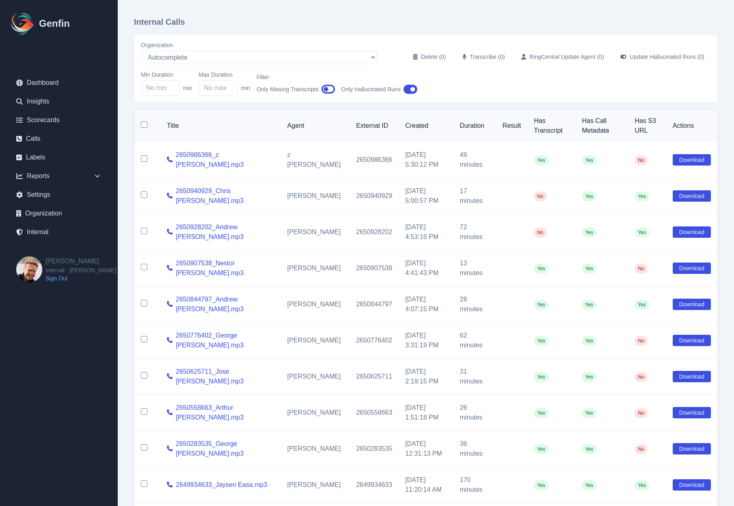
scroll to position [60, 0]
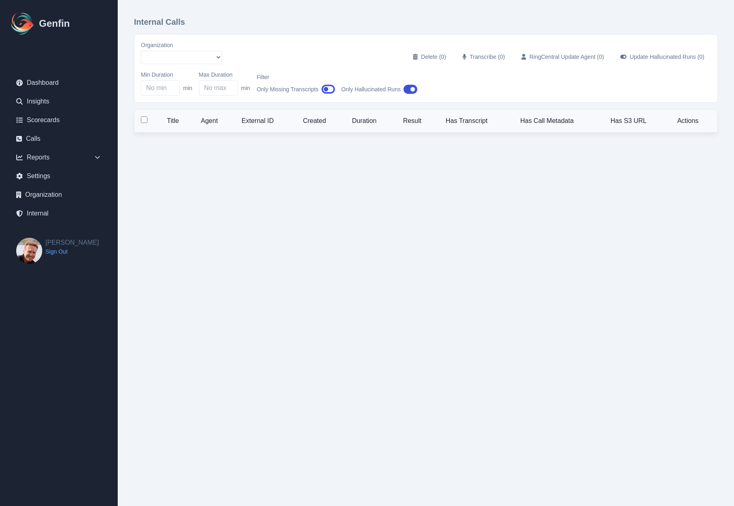
select select "5"
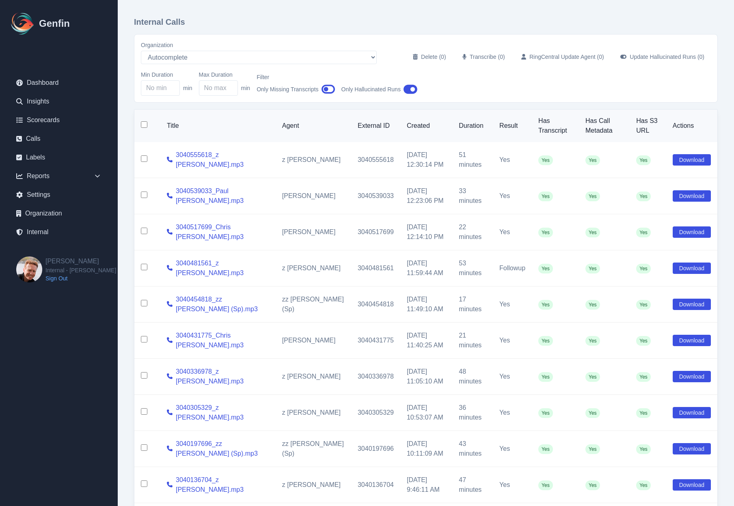
click at [144, 125] on input "checkbox" at bounding box center [144, 124] width 6 height 6
checkbox input "true"
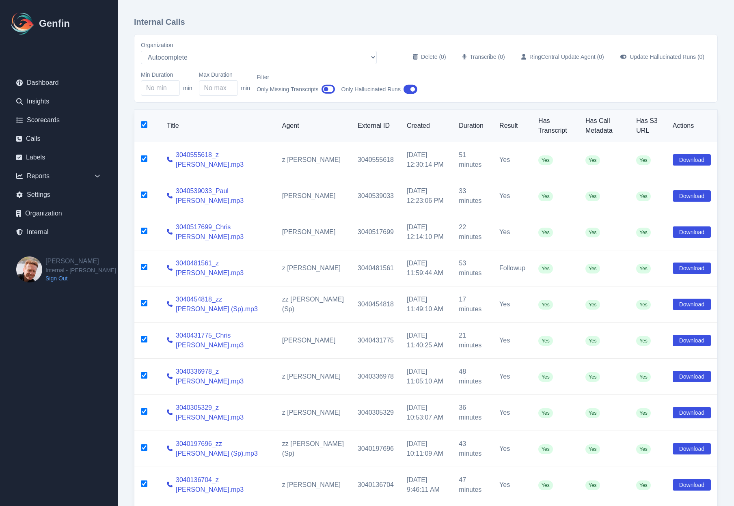
checkbox input "true"
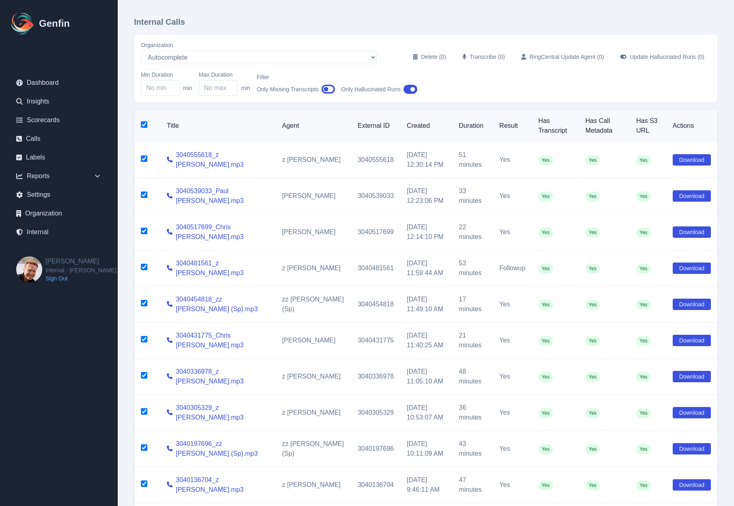
checkbox input "true"
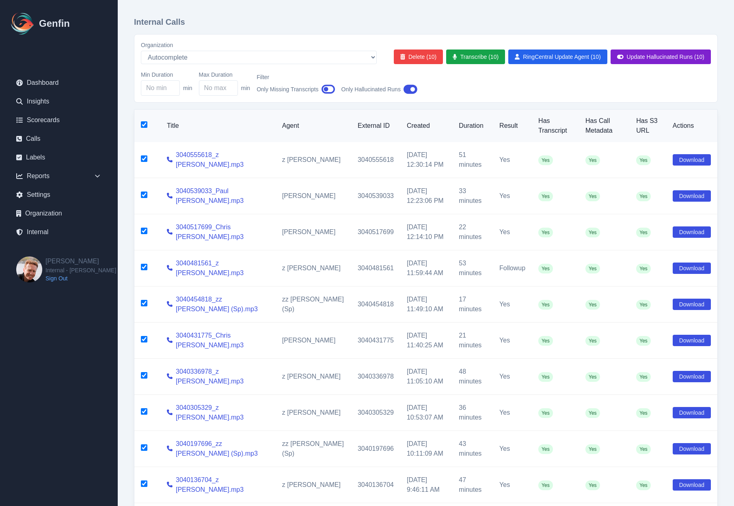
click at [629, 58] on button "Update Hallucinated Runs (10)" at bounding box center [661, 57] width 100 height 15
click at [425, 18] on h1 "Internal Calls" at bounding box center [426, 21] width 584 height 11
